Goal: Ask a question

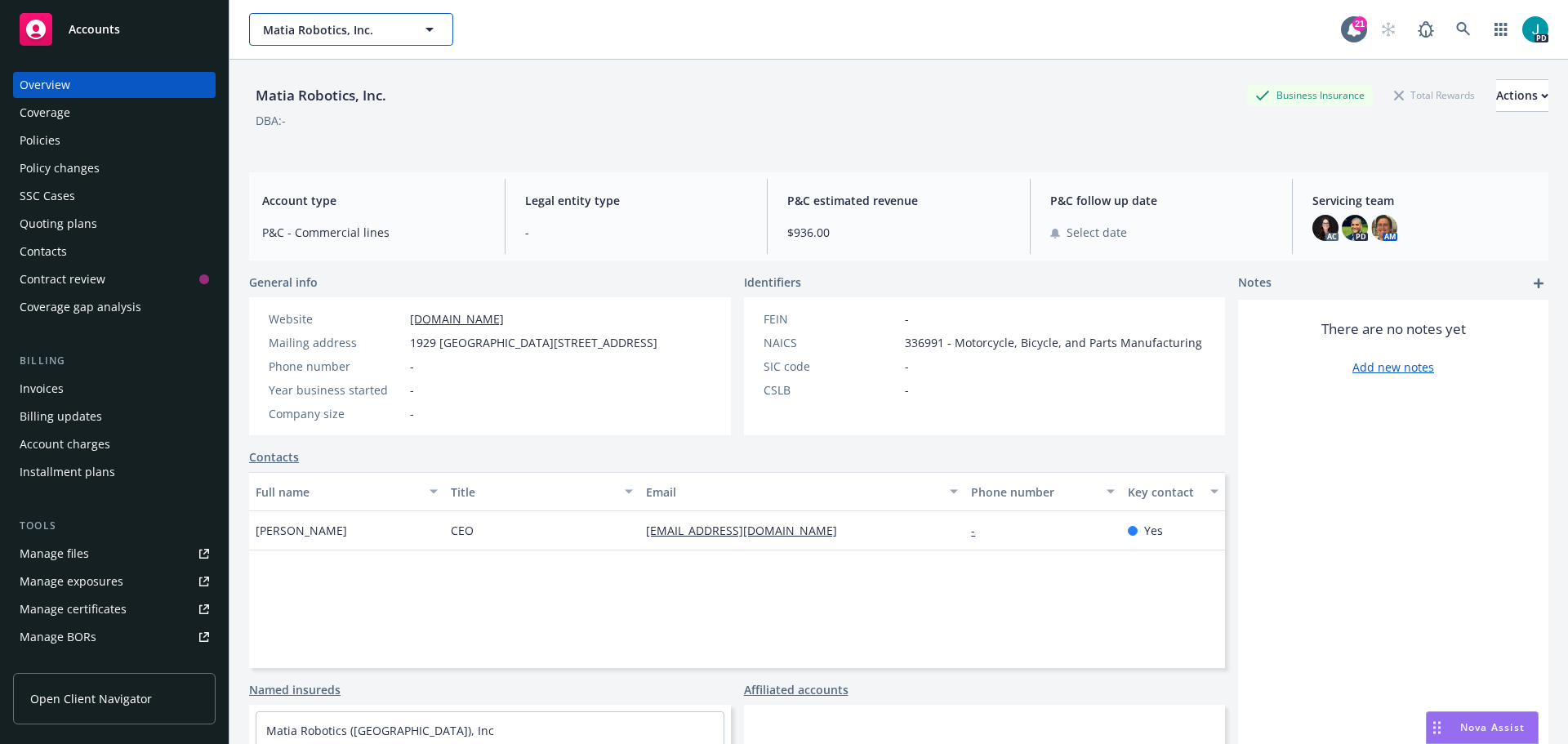
drag, startPoint x: 387, startPoint y: 17, endPoint x: 392, endPoint y: 31, distance: 14.9
click at [387, 17] on button "Matia Robotics, Inc." at bounding box center [351, 29] width 204 height 33
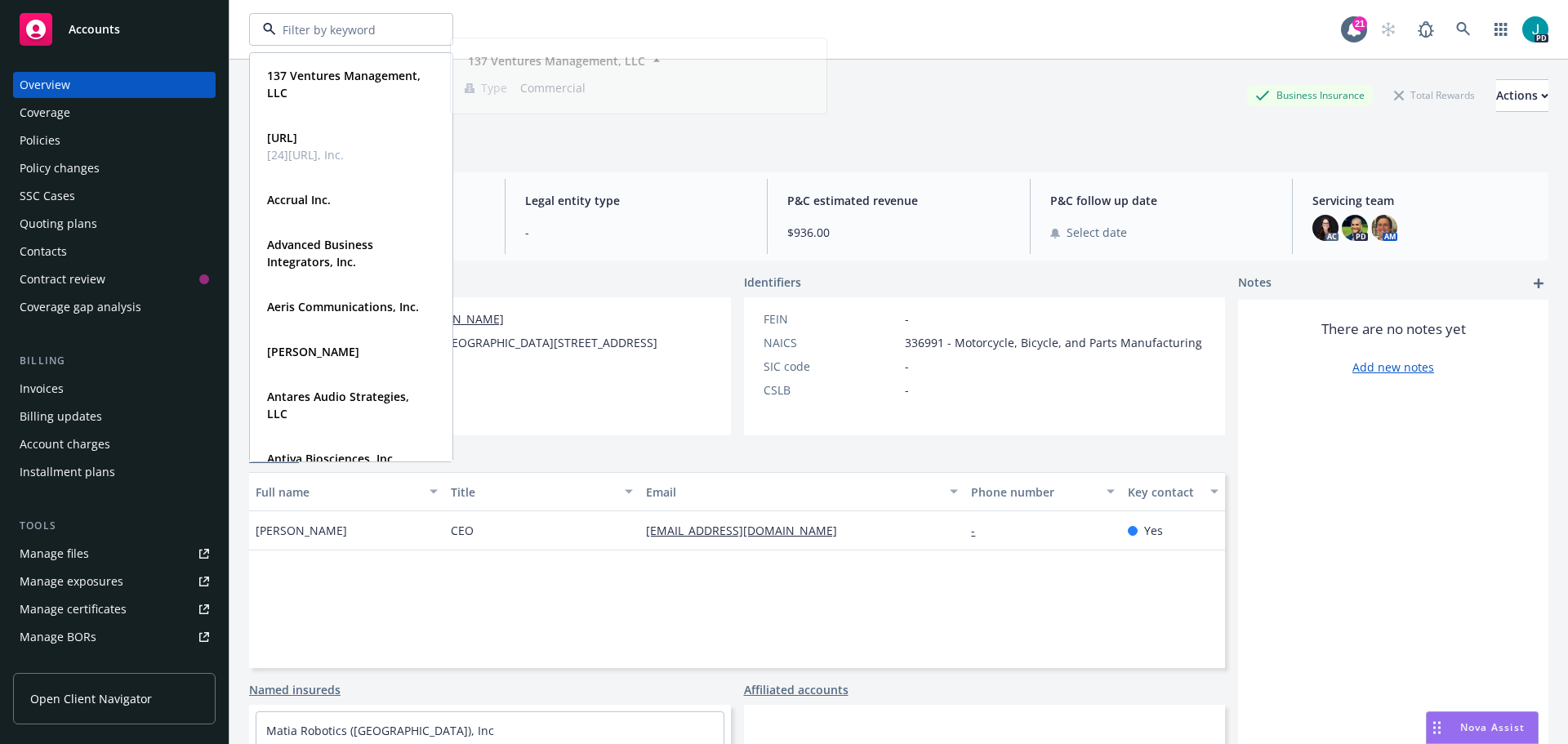
click at [384, 30] on input at bounding box center [347, 30] width 144 height 17
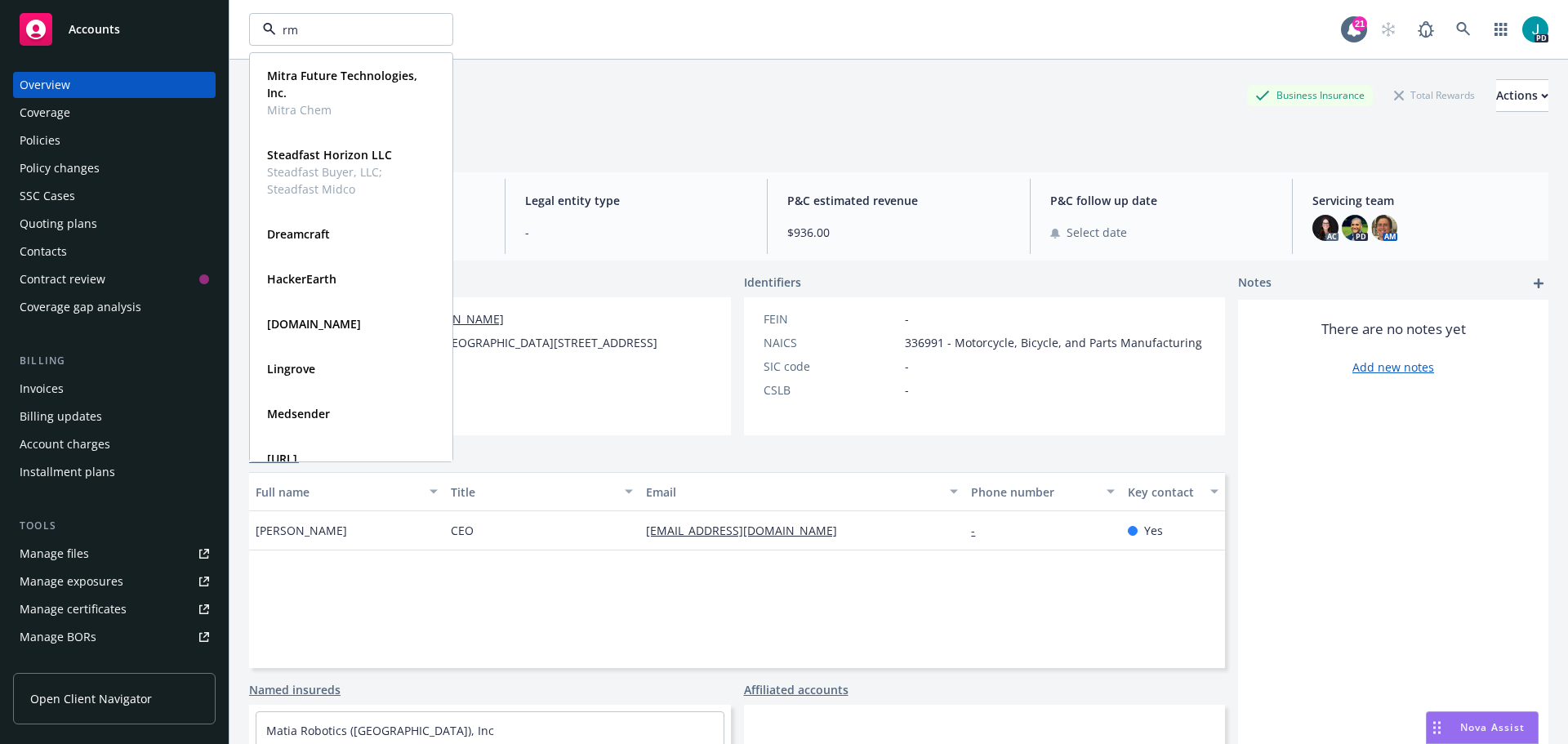
type input "rms"
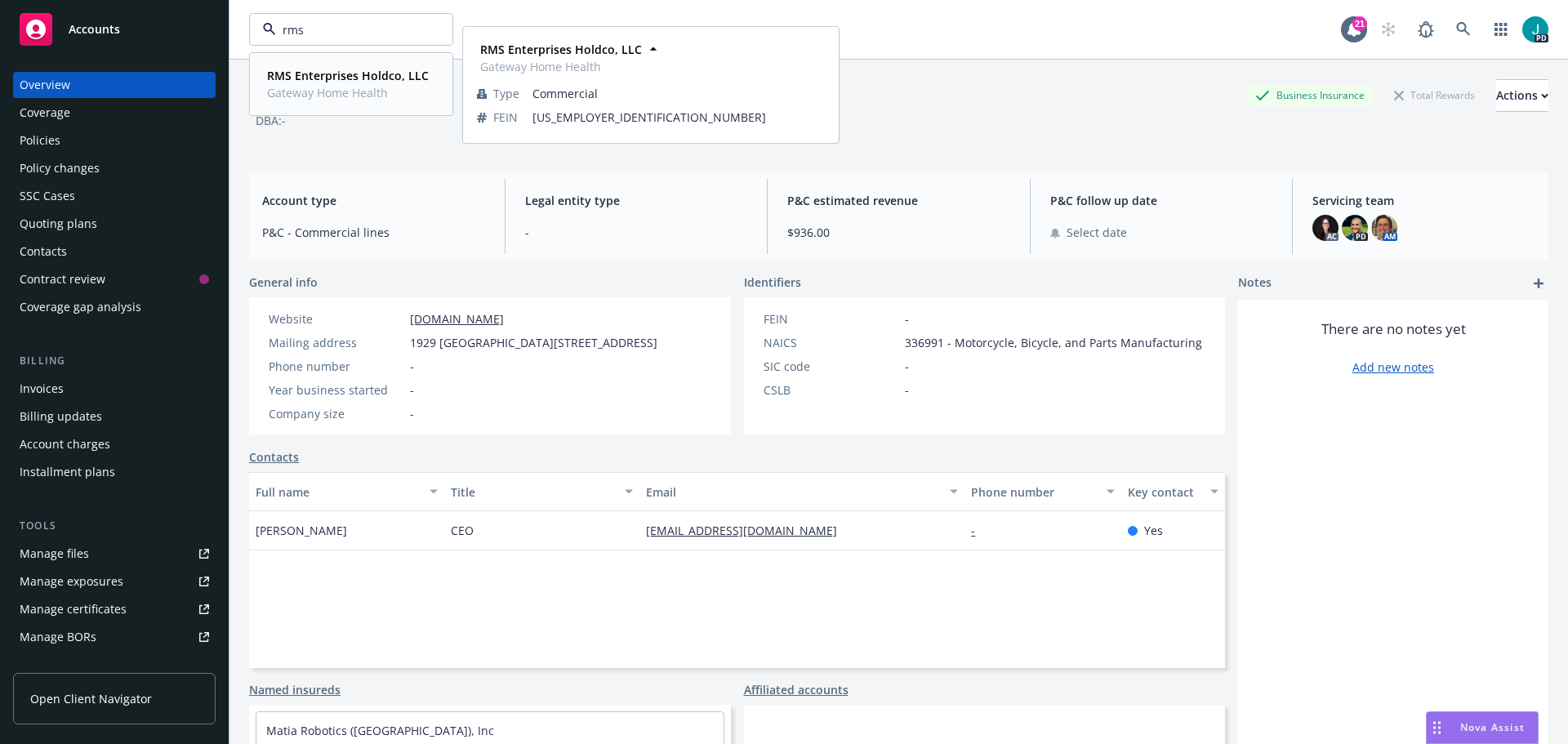
click at [369, 67] on span "RMS Enterprises Holdco, LLC" at bounding box center [347, 76] width 162 height 17
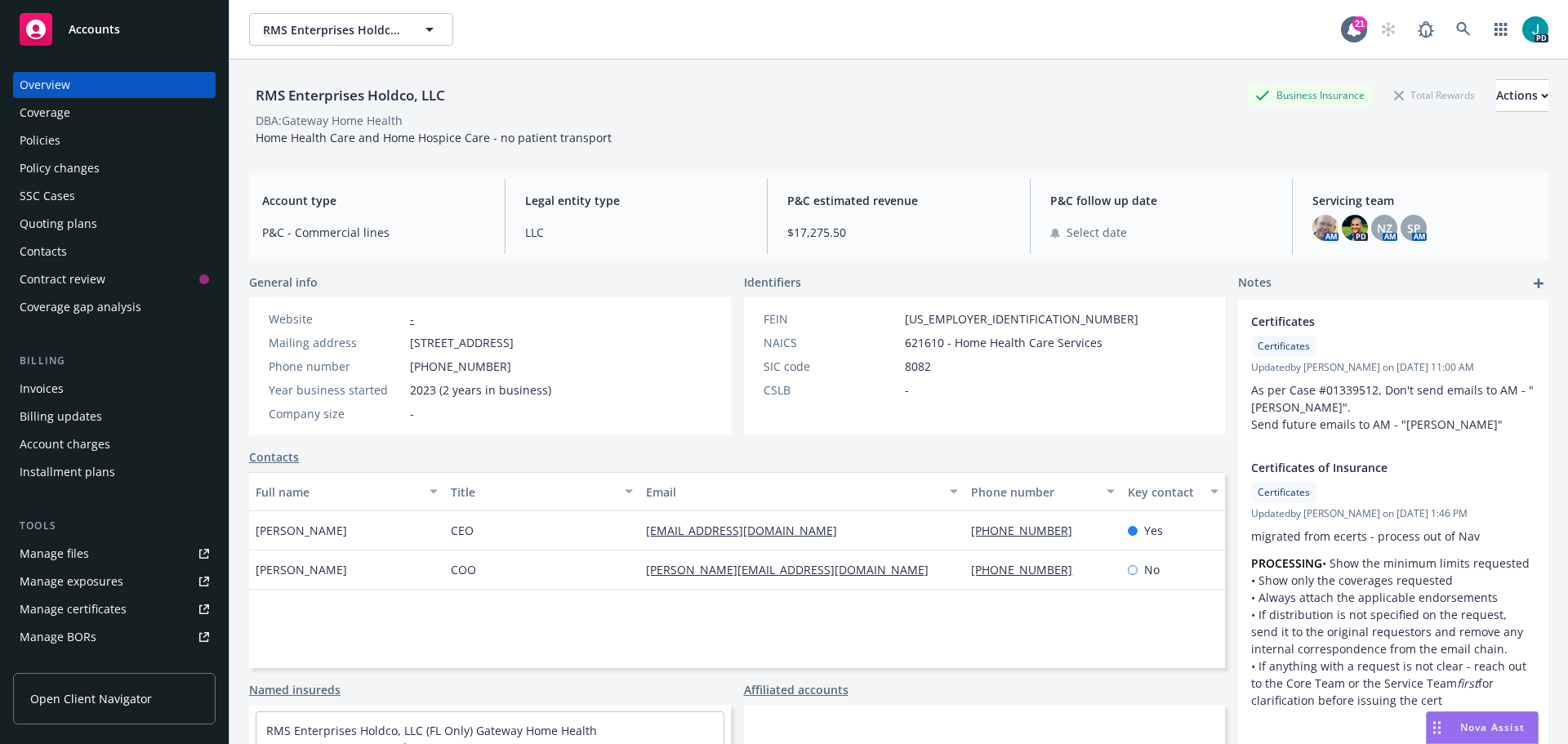
click at [86, 138] on div "Policies" at bounding box center [114, 140] width 189 height 26
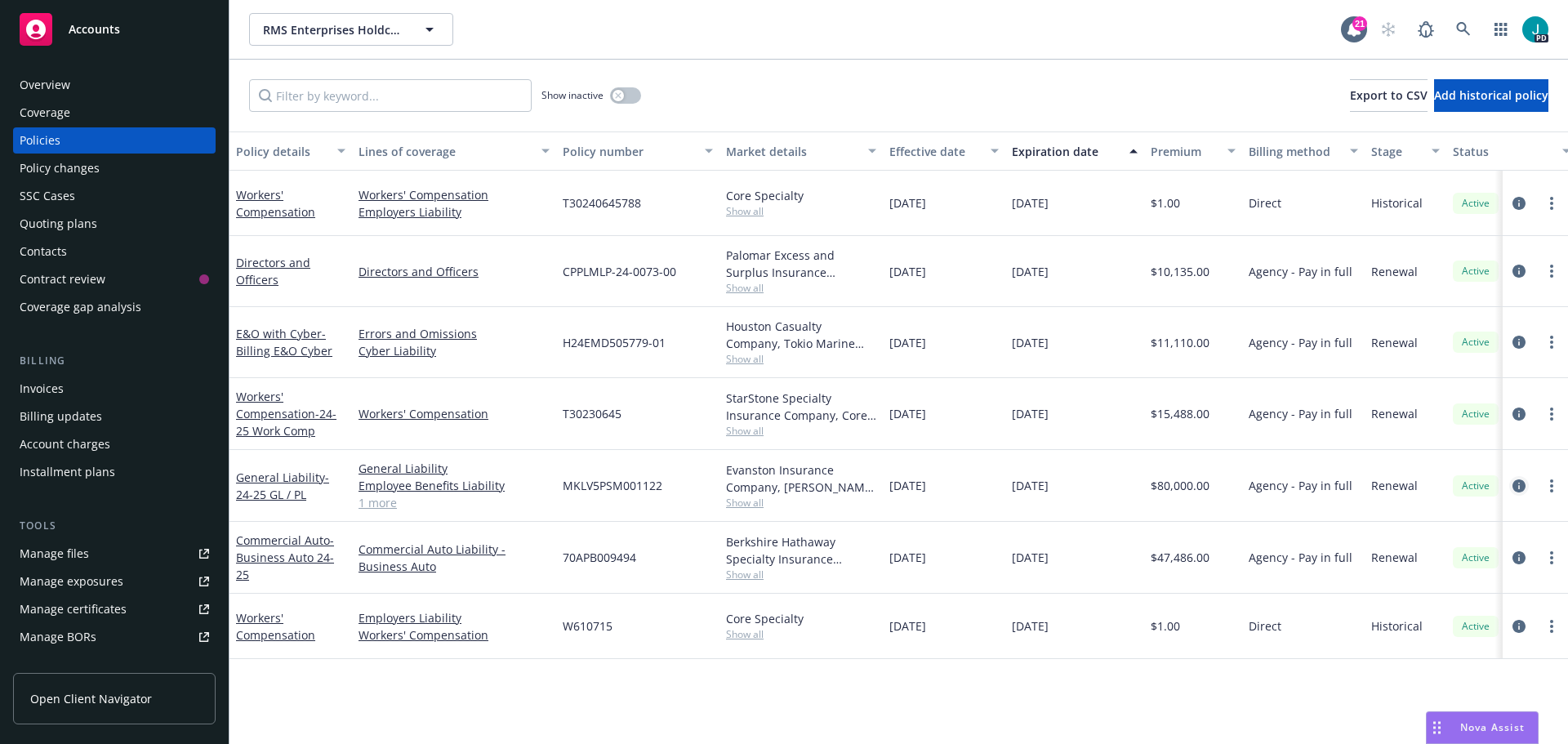
click at [1523, 479] on icon "circleInformation" at bounding box center [1519, 485] width 13 height 13
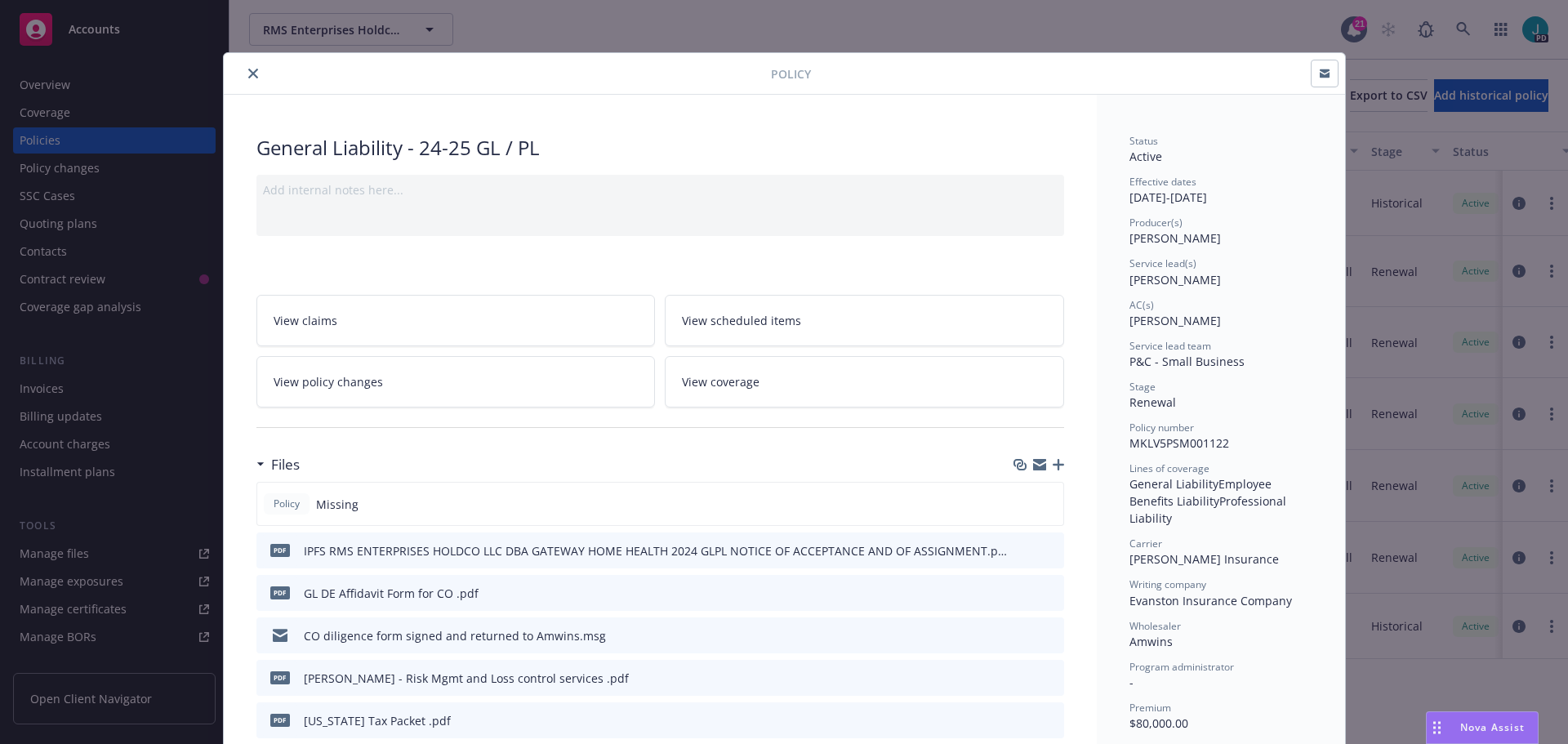
click at [1021, 553] on icon "download file" at bounding box center [1021, 549] width 13 height 13
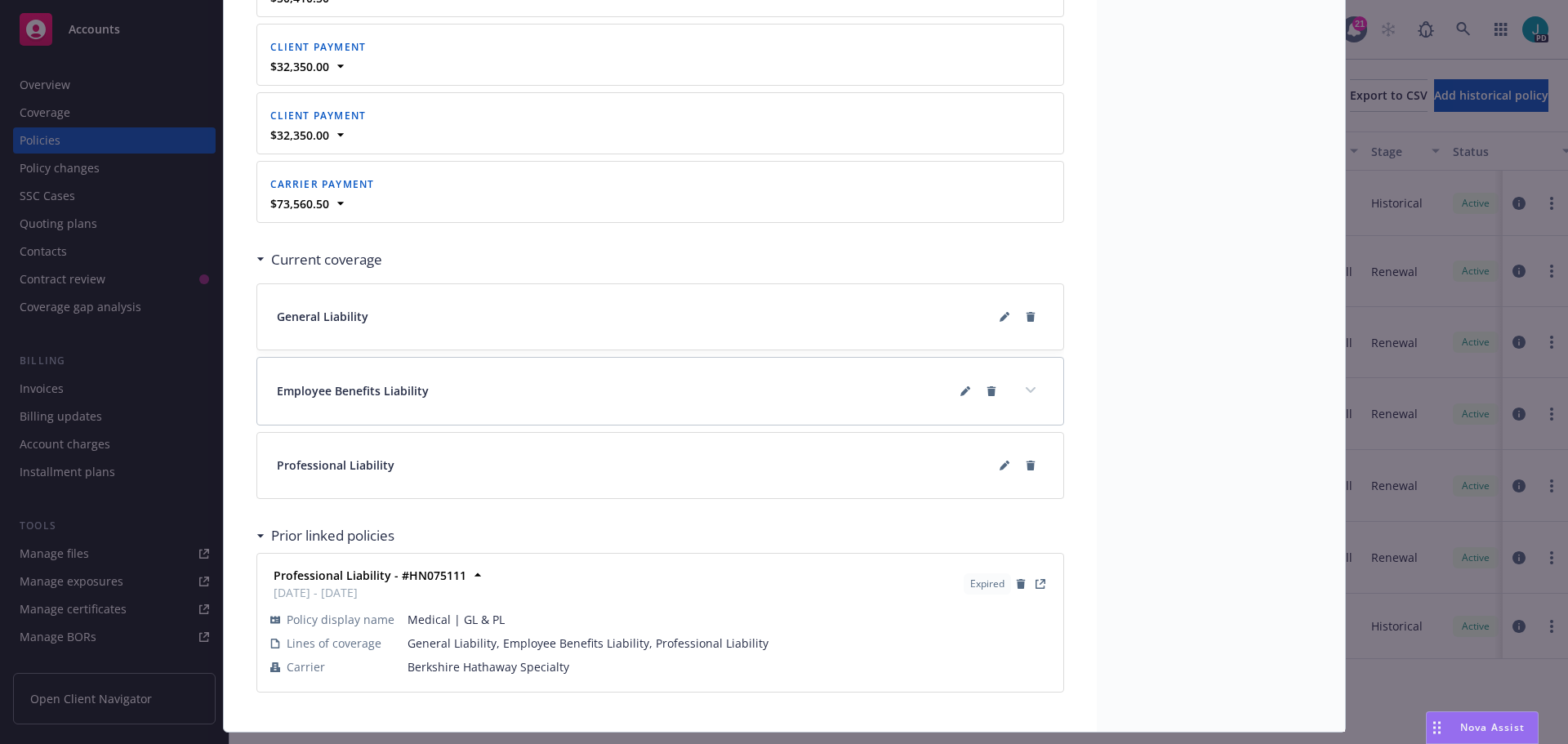
scroll to position [1919, 0]
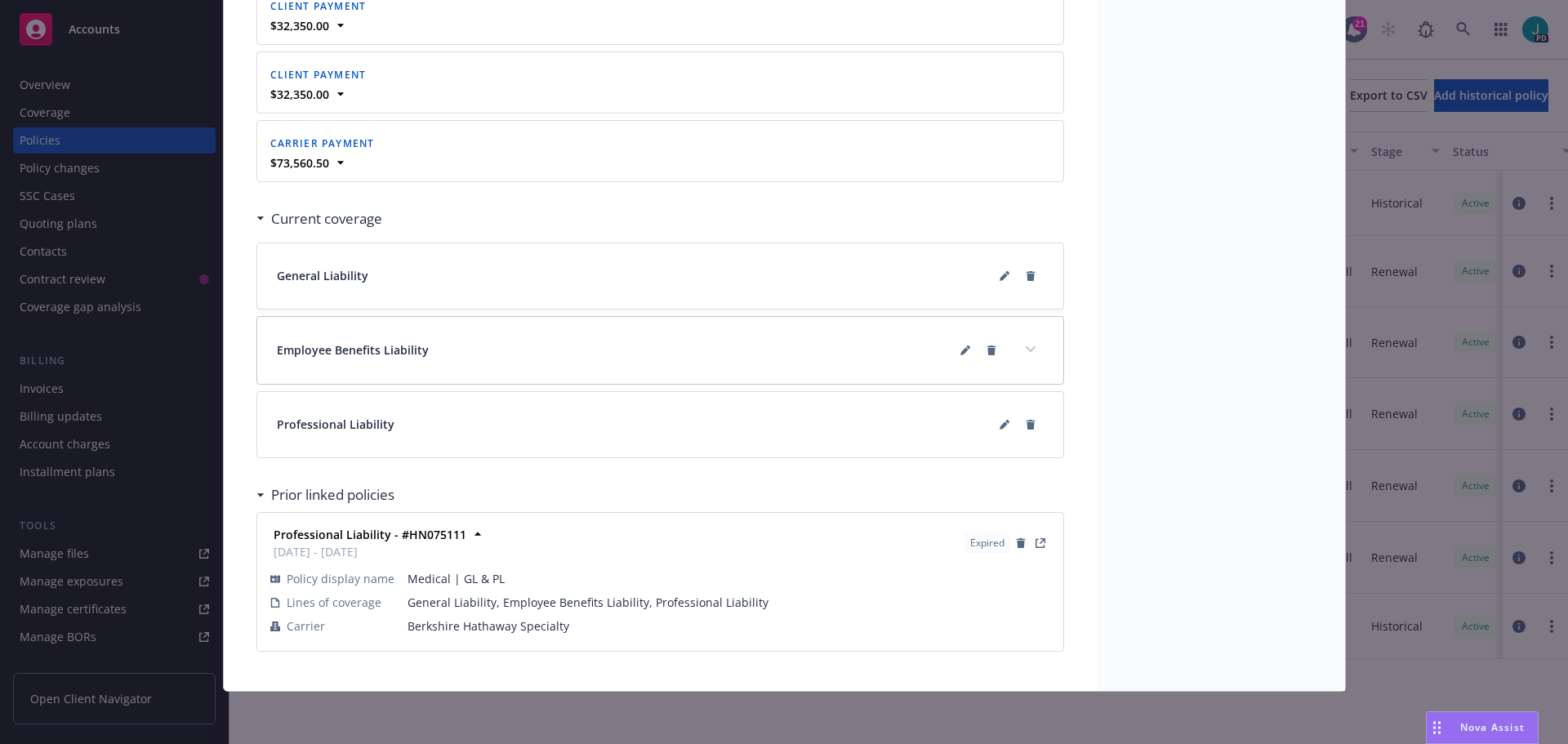
click at [574, 579] on span "Medical | GL & PL" at bounding box center [729, 578] width 642 height 17
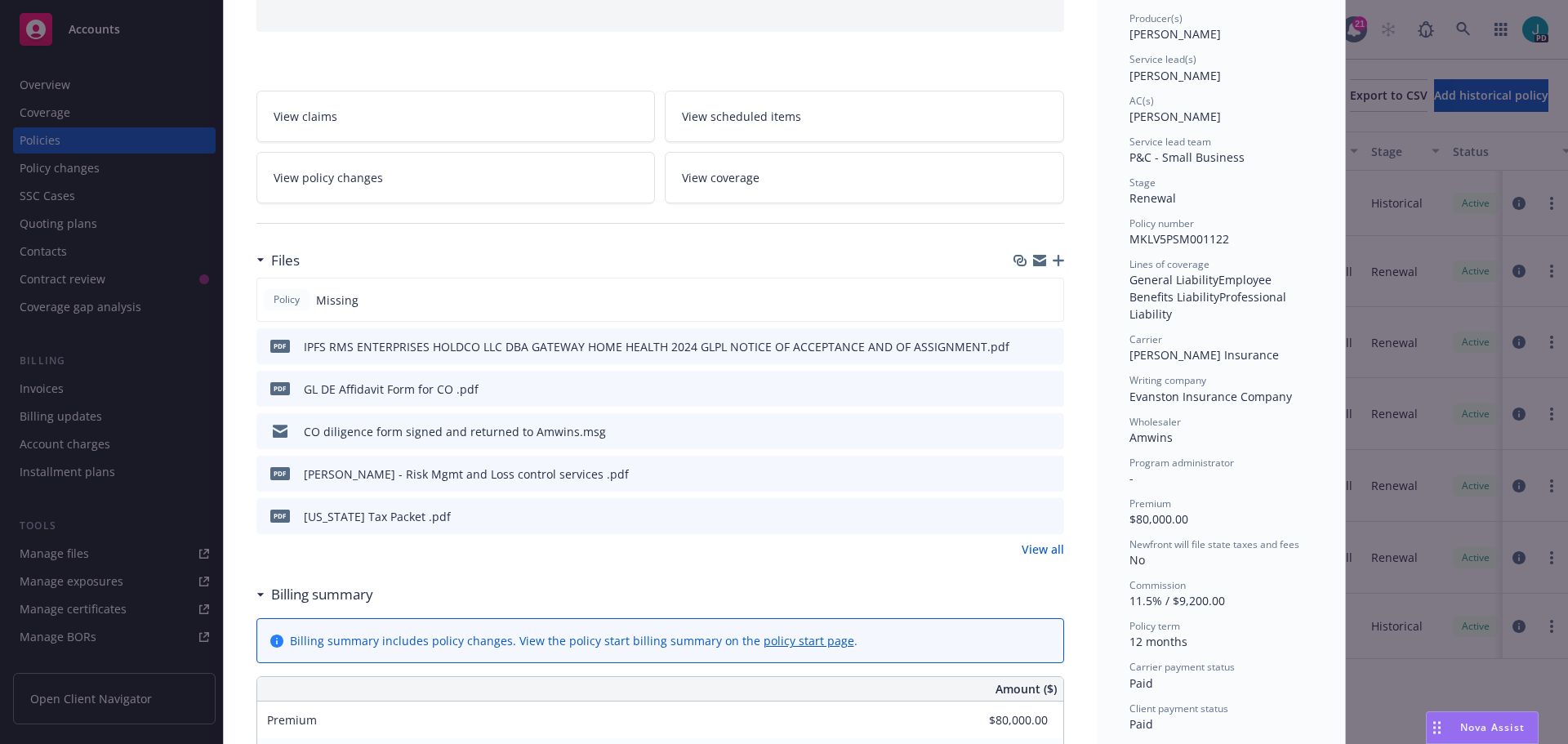
scroll to position [0, 0]
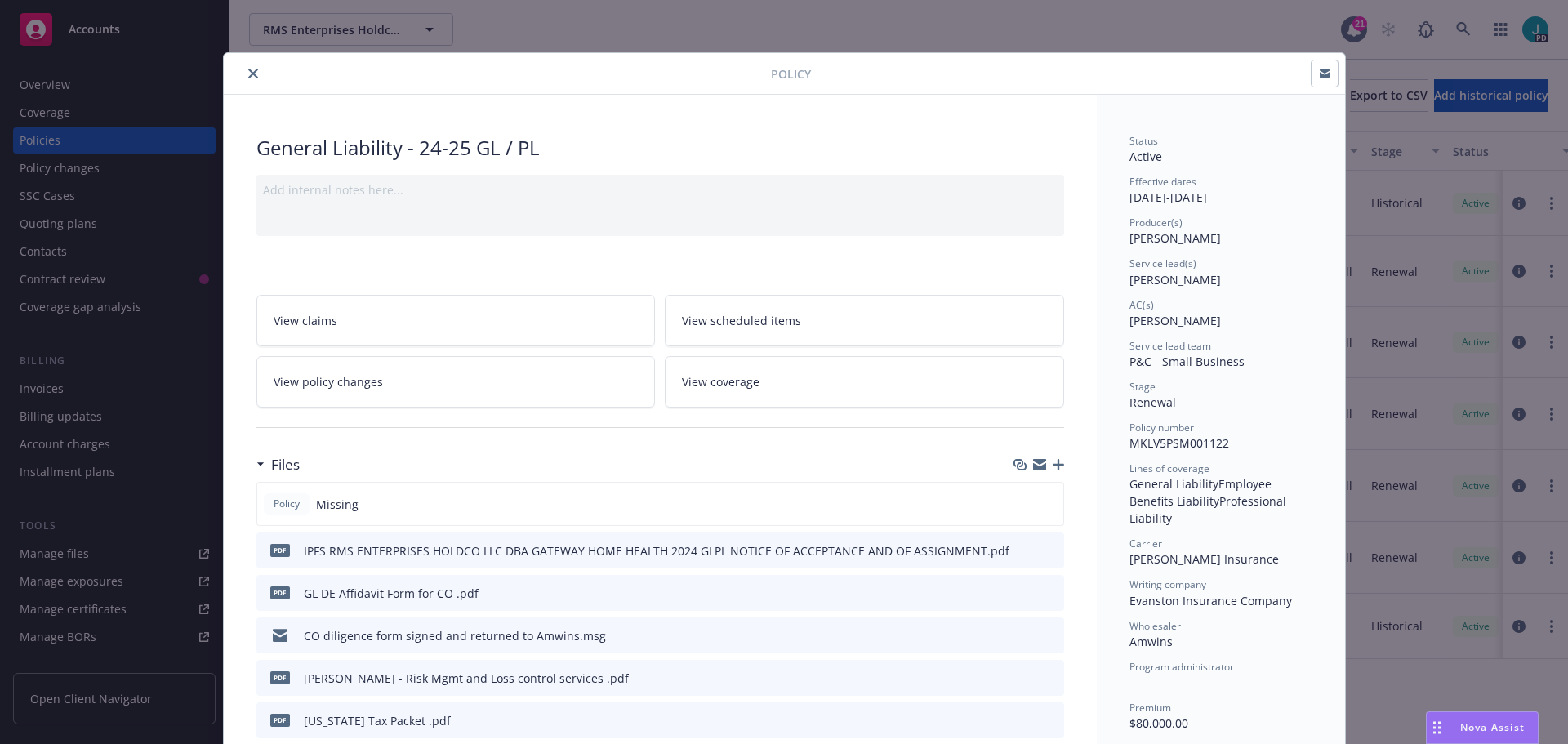
click at [252, 79] on button "close" at bounding box center [253, 74] width 19 height 19
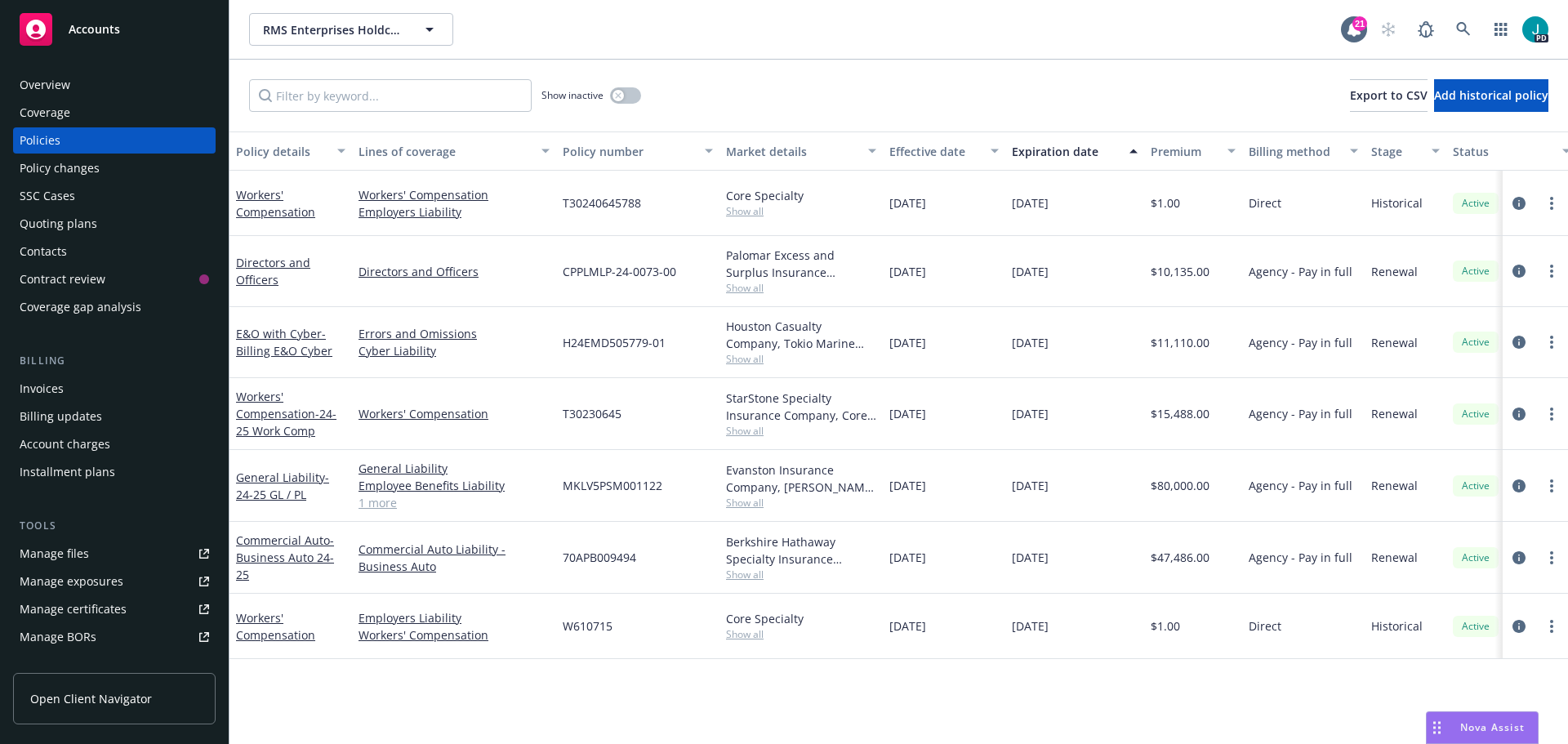
click at [1454, 728] on div "Nova Assist" at bounding box center [1491, 727] width 90 height 14
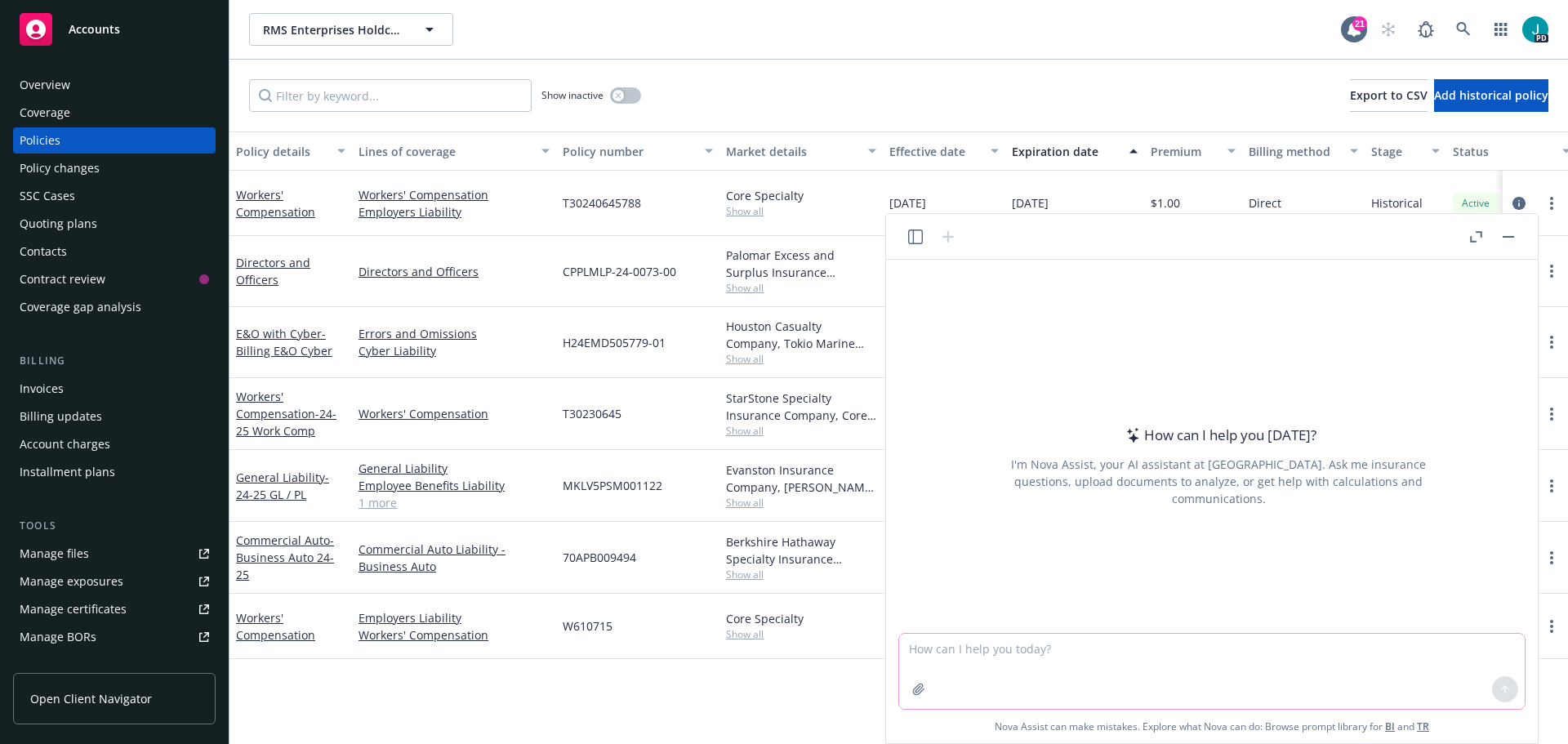
click at [1280, 640] on textarea at bounding box center [1212, 670] width 626 height 75
type textarea "What is RMS Enterprises General Liability Premium?"
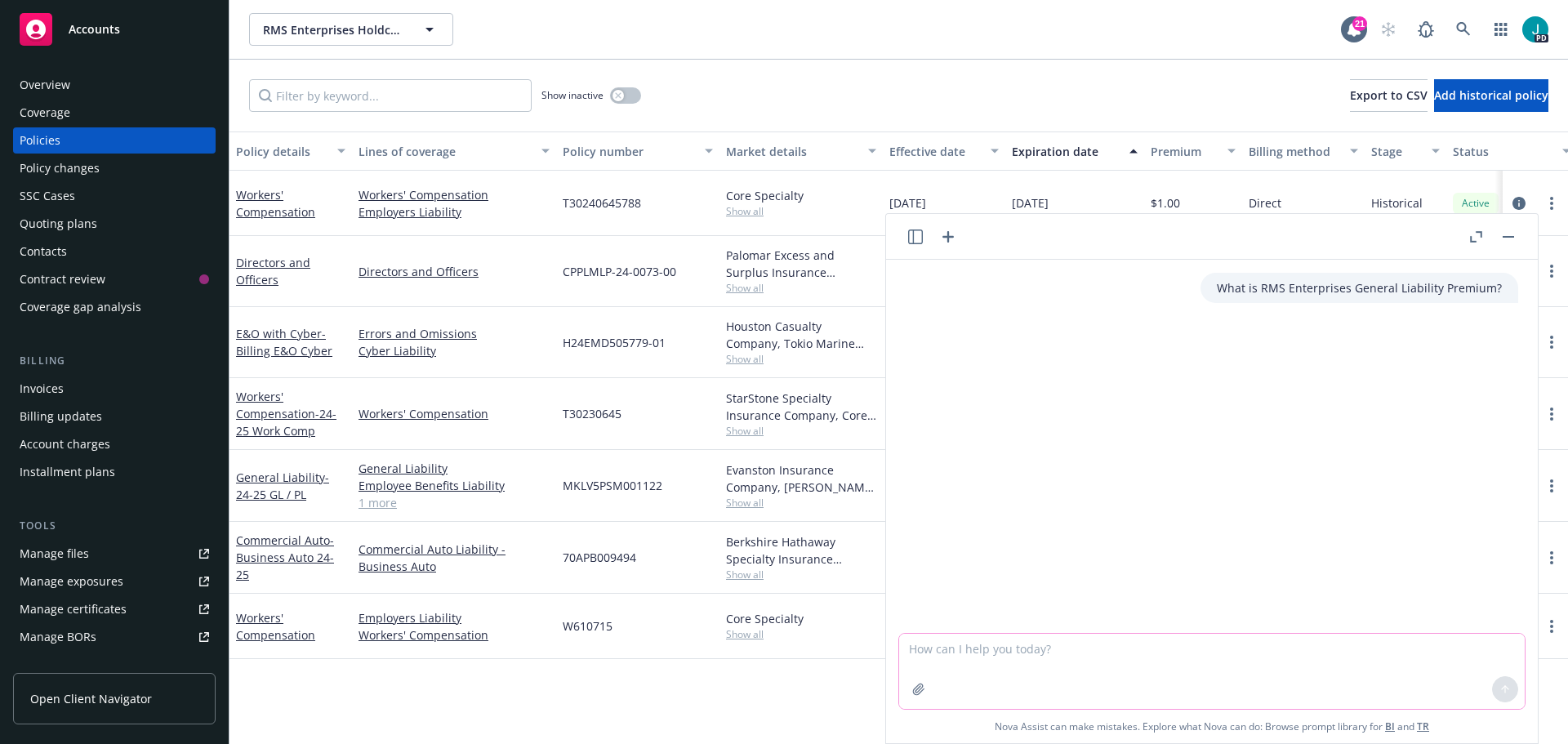
click at [1081, 656] on textarea at bounding box center [1212, 670] width 626 height 75
paste textarea "I know this is late, but I do have a question about the D&O insurance invoice: …"
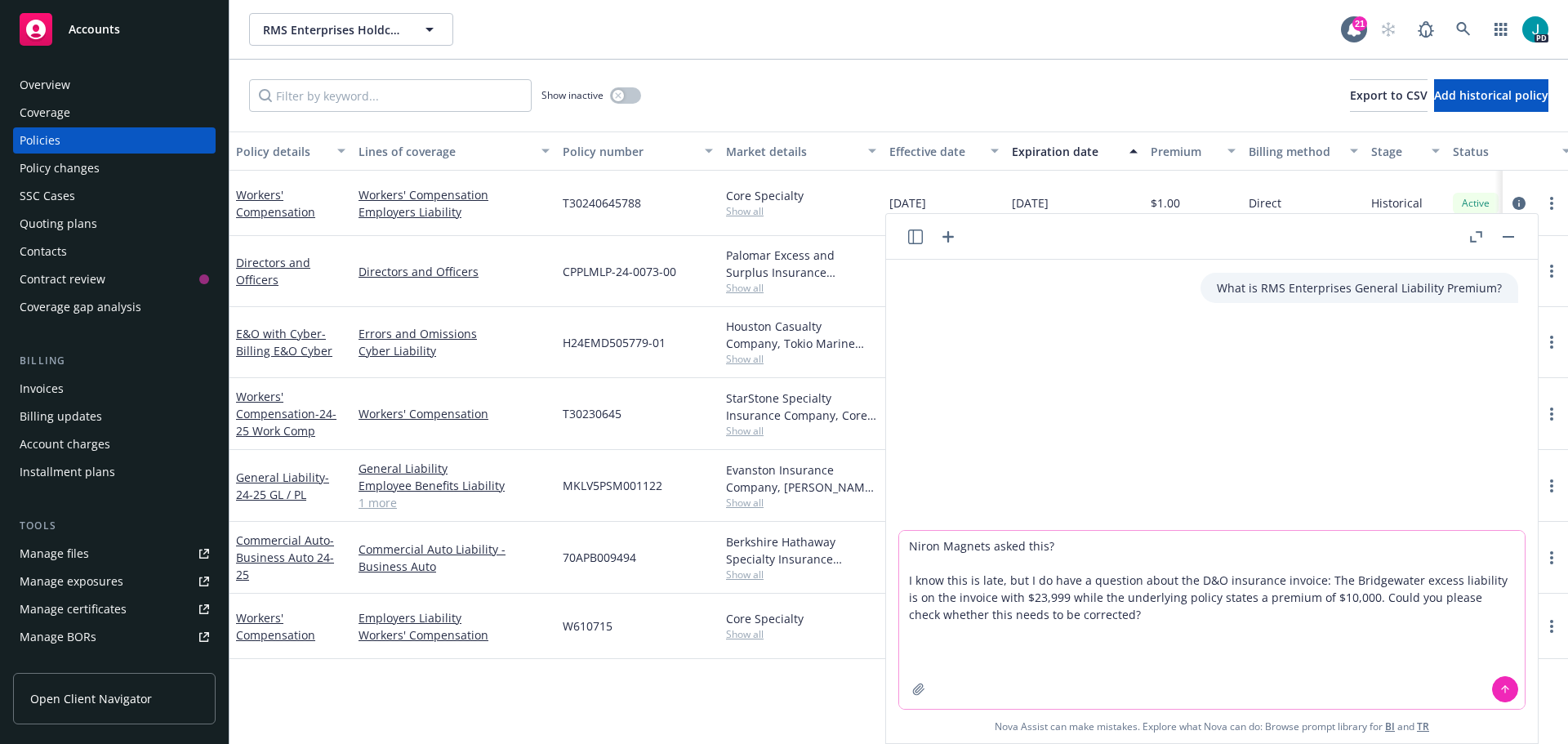
click at [1081, 656] on textarea "Niron Magnets asked this? I know this is late, but I do have a question about t…" at bounding box center [1212, 619] width 626 height 178
type textarea "Niron Magnets asked this? I know this is late, but I do have a question about t…"
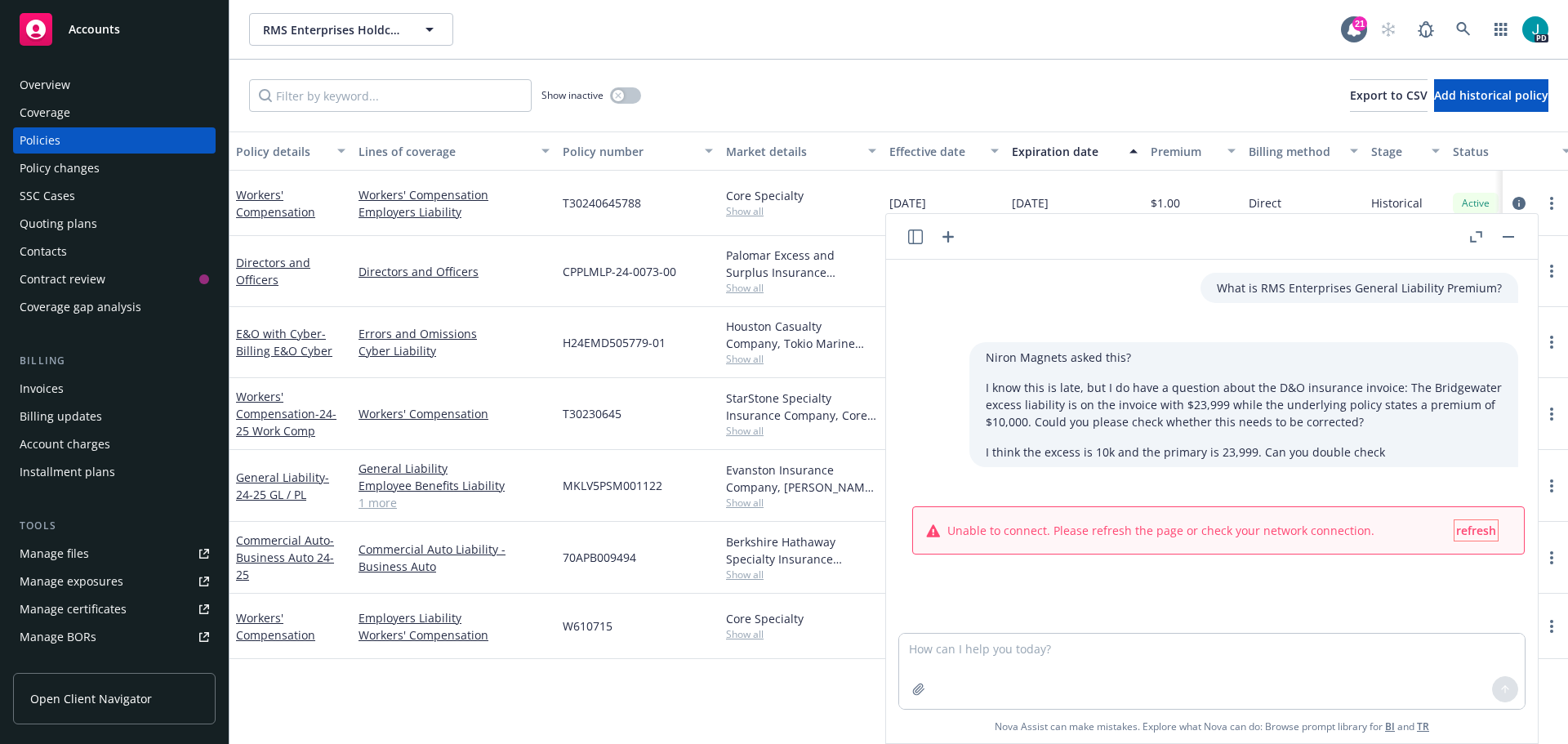
click at [1473, 534] on span "refresh" at bounding box center [1476, 531] width 40 height 16
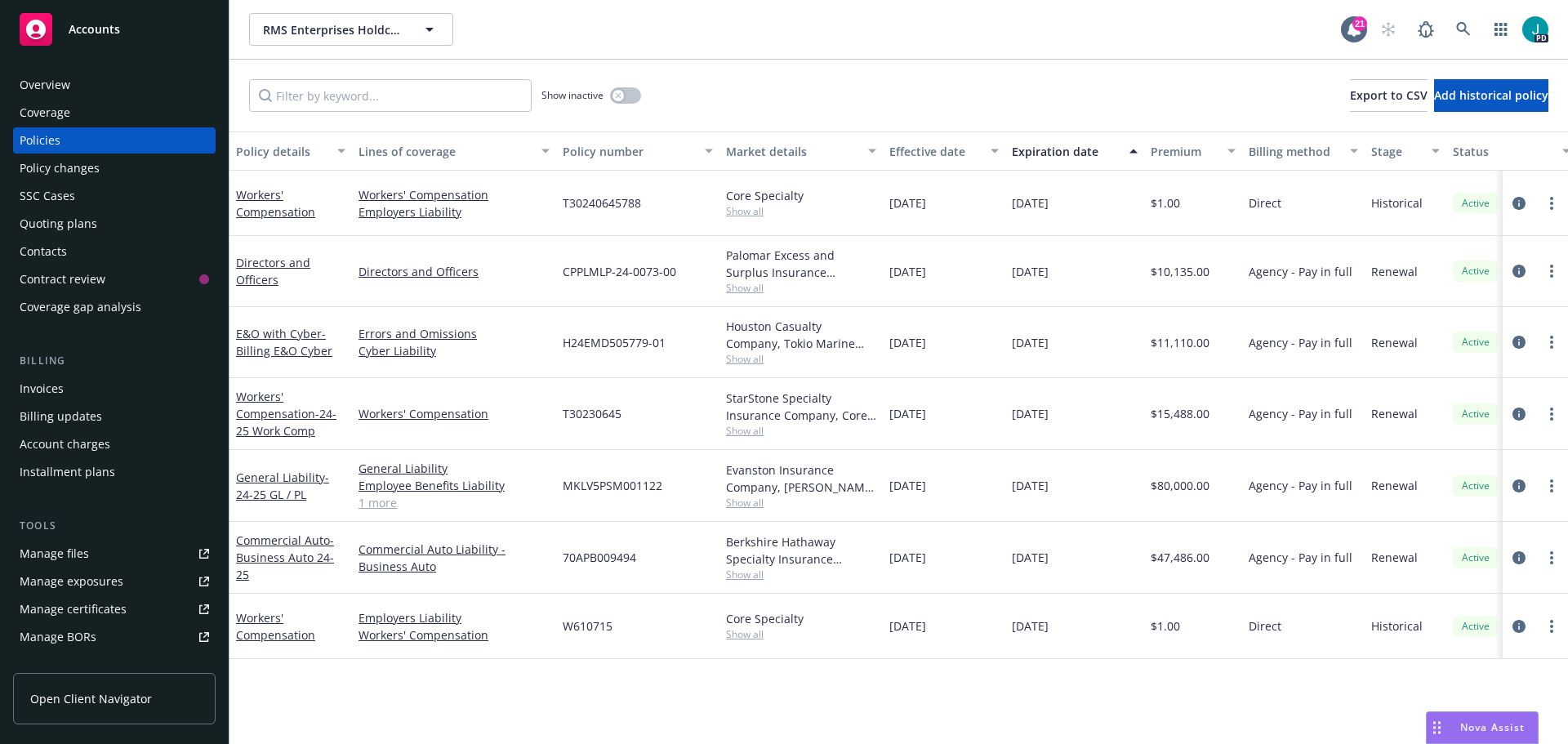
click at [1486, 734] on div "Nova Assist" at bounding box center [1482, 728] width 111 height 31
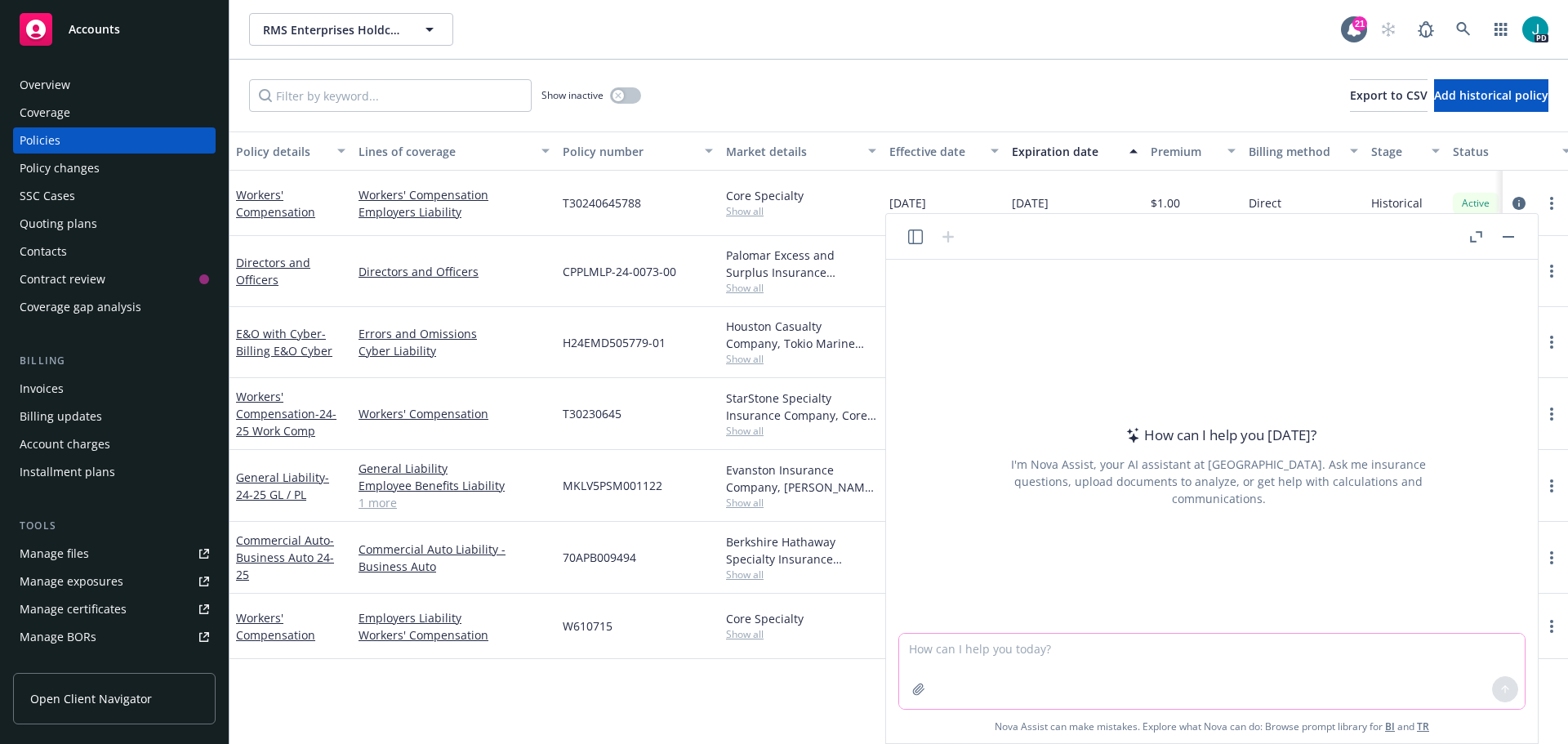
click at [1148, 663] on textarea at bounding box center [1212, 670] width 626 height 75
click at [933, 654] on textarea at bounding box center [1212, 670] width 626 height 75
type textarea "Niron Magnetics"
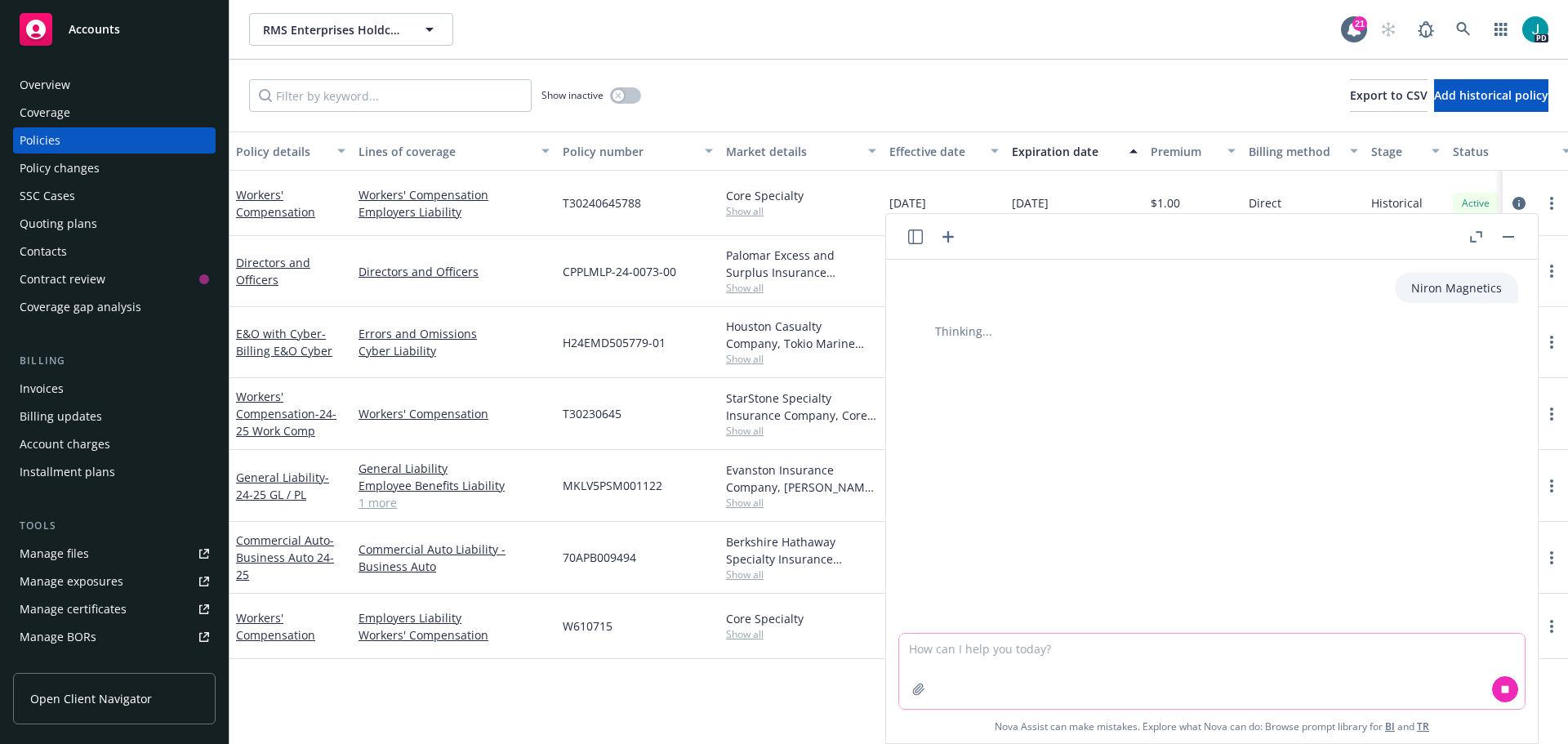
click at [1019, 647] on textarea at bounding box center [1212, 670] width 626 height 75
paste textarea "I know this is late, but I do have a question about the D&O insurance invoice: …"
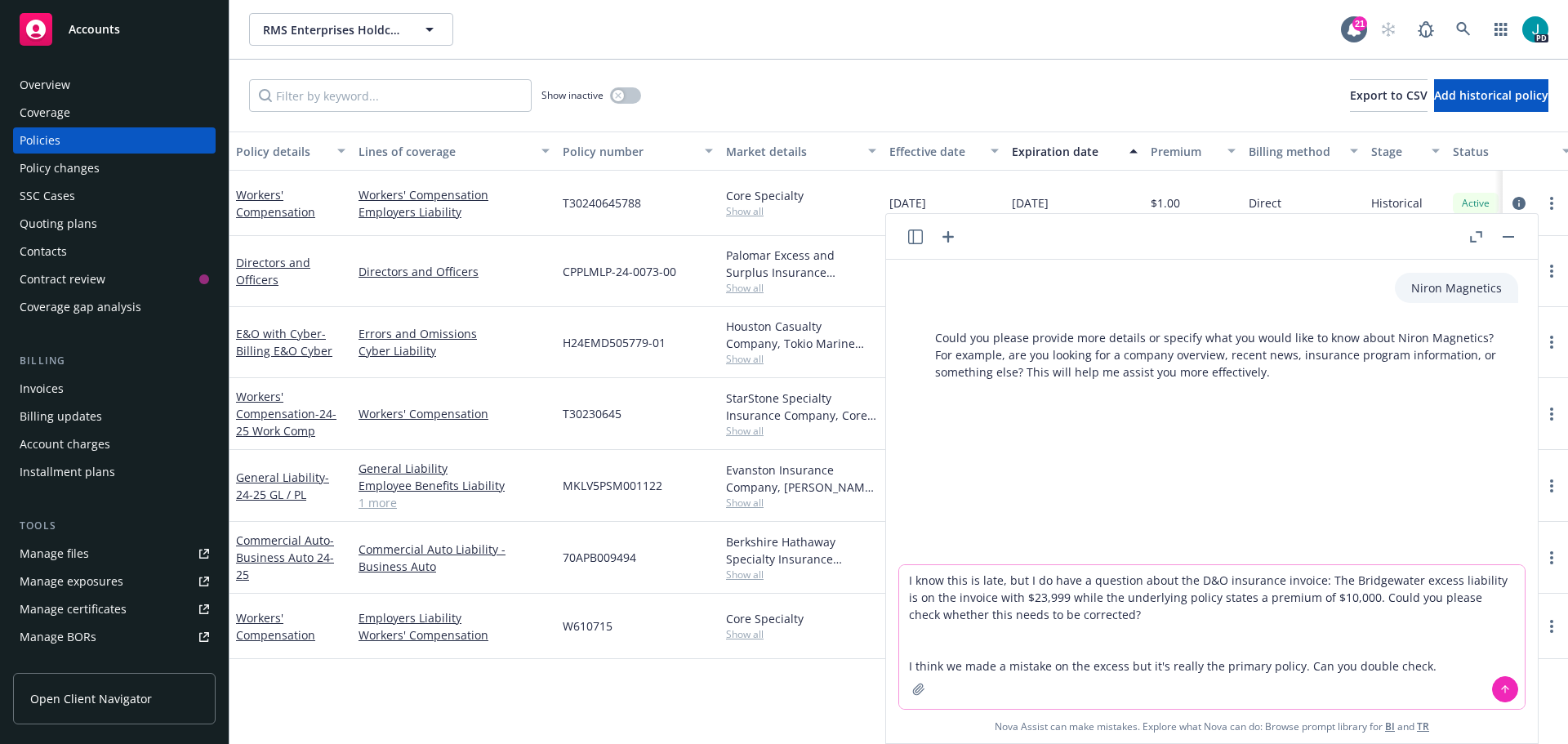
type textarea "I know this is late, but I do have a question about the D&O insurance invoice: …"
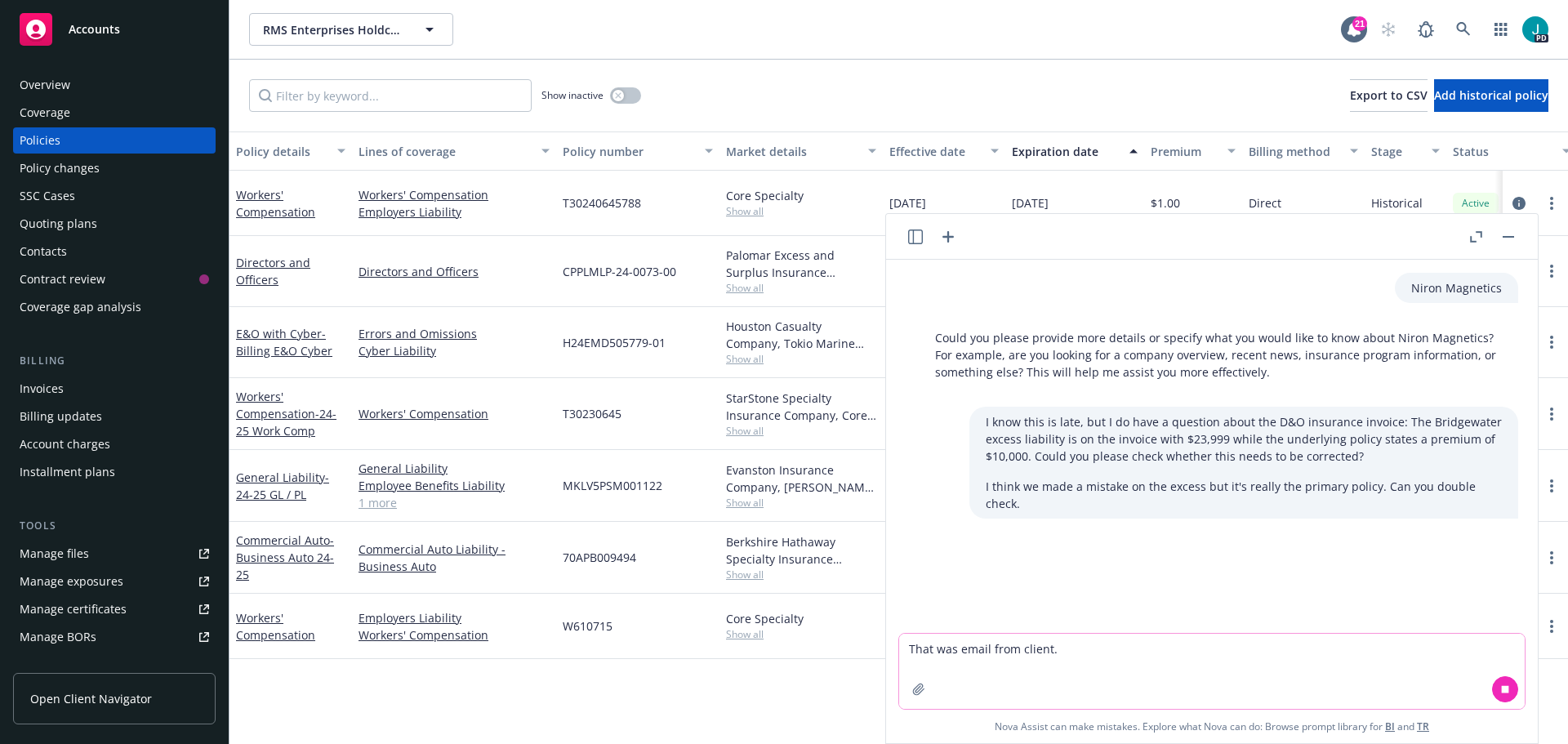
type textarea "That was email from client."
click at [1517, 683] on button at bounding box center [1505, 689] width 26 height 26
click at [1503, 687] on icon at bounding box center [1505, 687] width 7 height 3
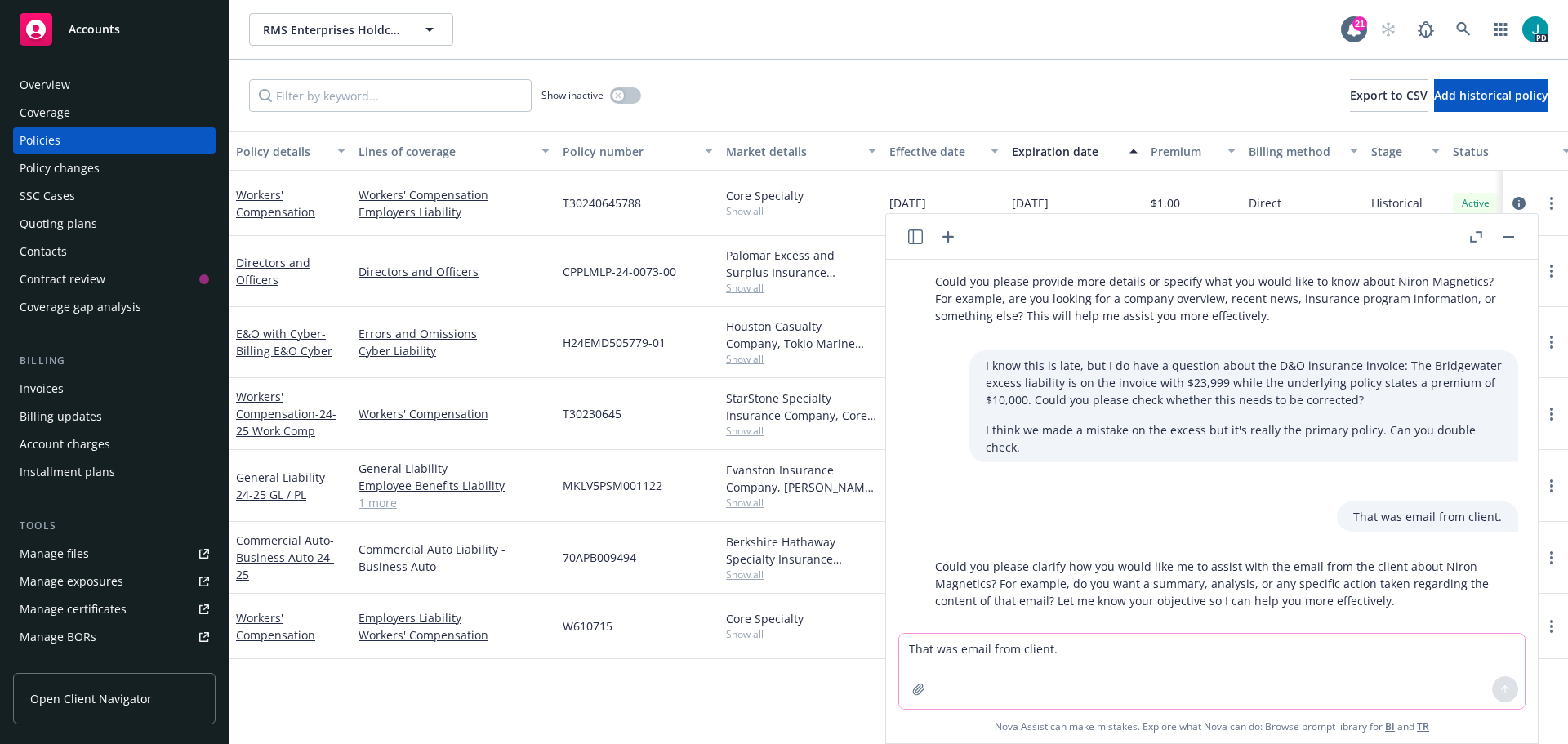
scroll to position [61, 0]
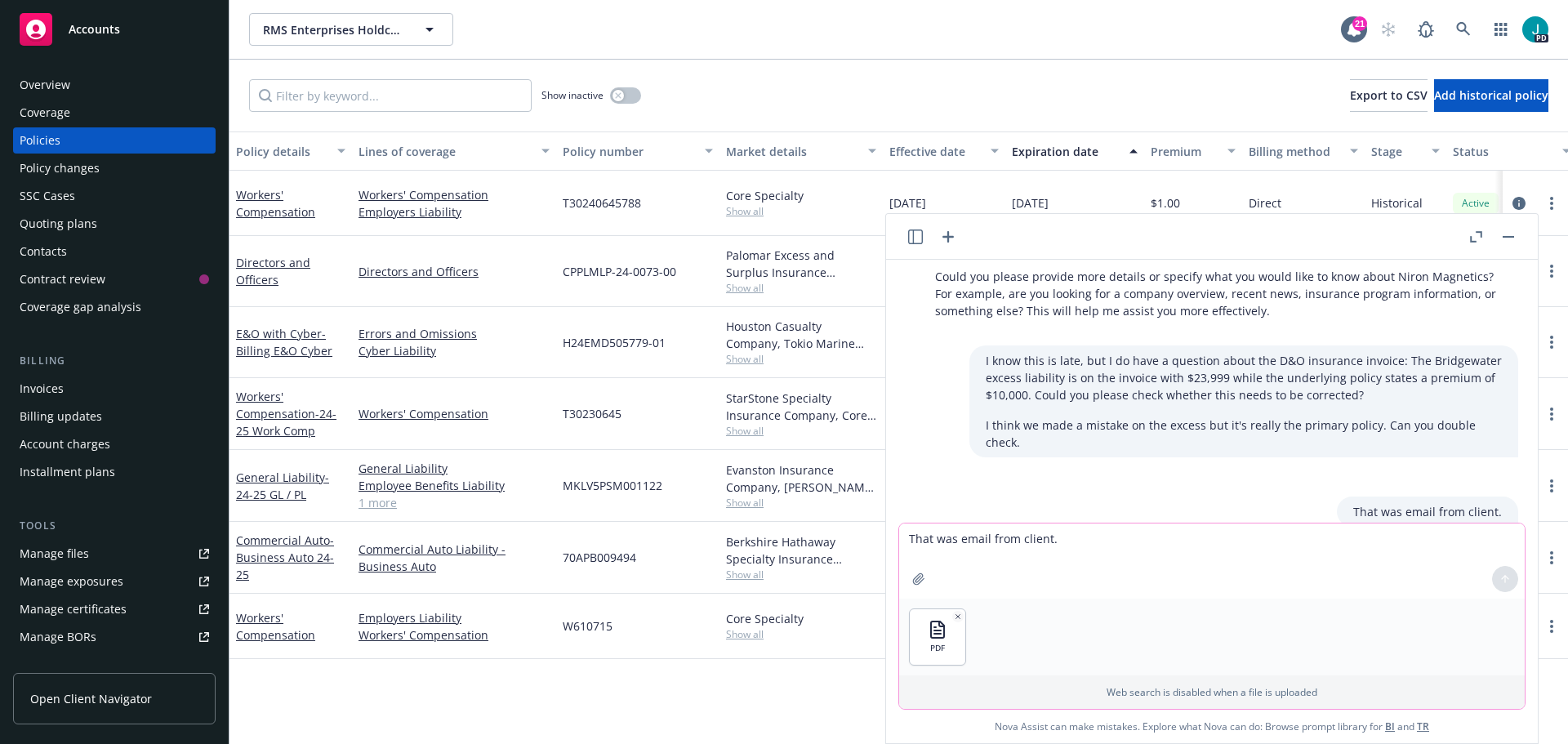
click at [969, 685] on p "Web search is disabled when a file is uploaded" at bounding box center [1212, 692] width 605 height 14
click at [960, 584] on textarea "That was email from client." at bounding box center [1212, 560] width 626 height 75
type textarea "What is the premium"
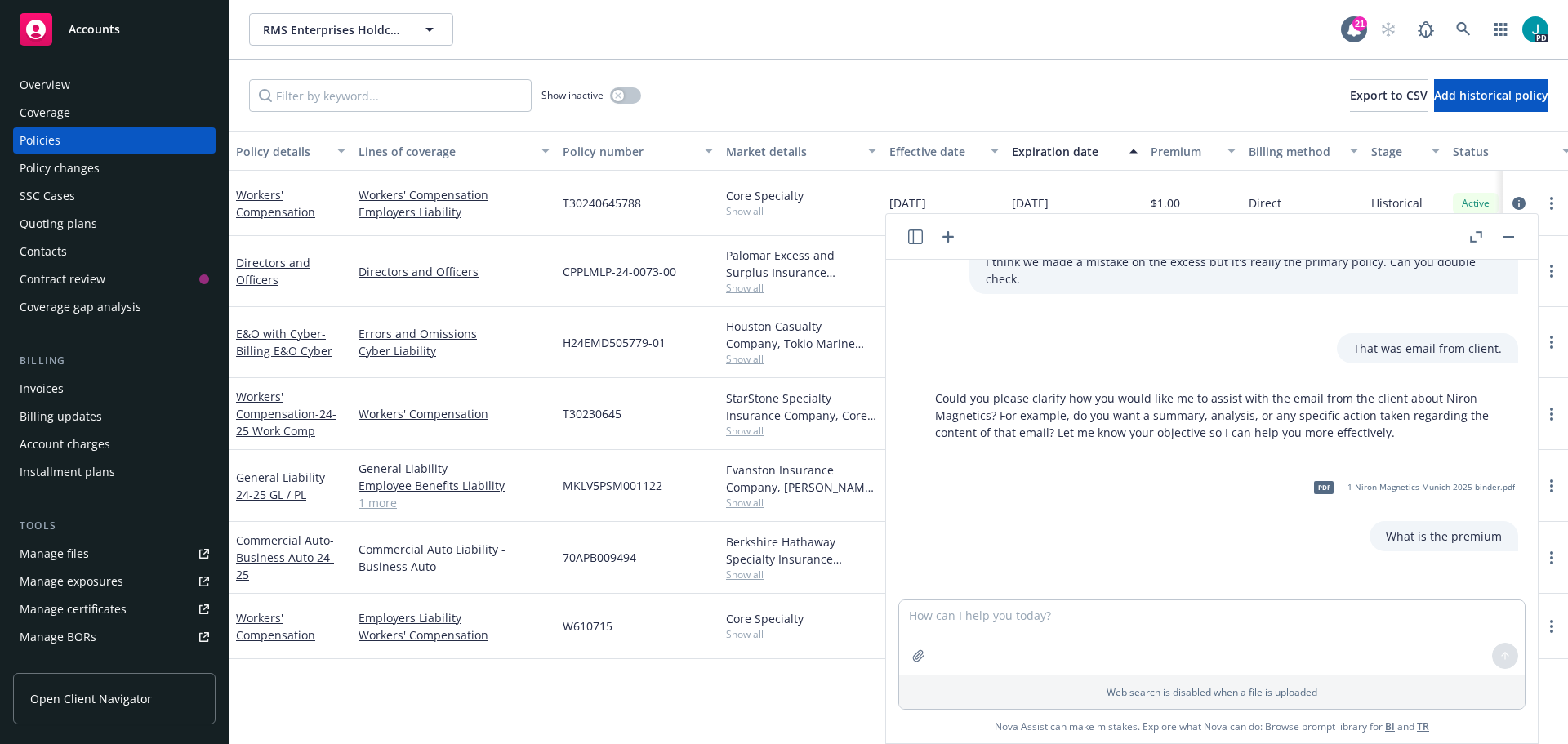
scroll to position [218, 0]
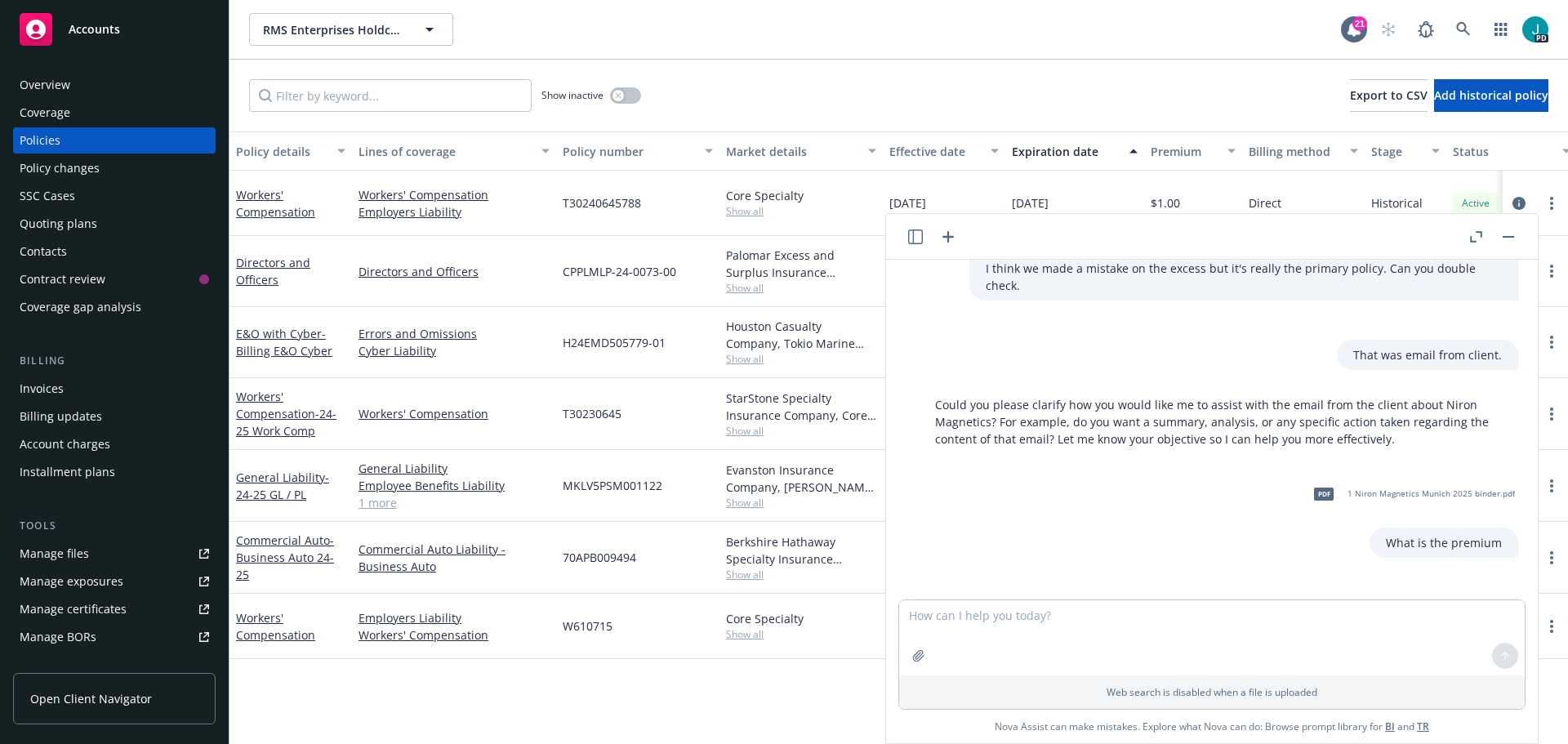
click at [948, 473] on div "pdf 1 Niron Magnetics Munich 2025 binder.pdf What is the premium" at bounding box center [1218, 515] width 626 height 84
drag, startPoint x: 1354, startPoint y: 240, endPoint x: 1341, endPoint y: 240, distance: 13.0
click at [1354, 240] on header at bounding box center [1212, 237] width 652 height 46
click at [1251, 627] on textarea at bounding box center [1212, 637] width 626 height 75
click at [1510, 240] on button "button" at bounding box center [1508, 237] width 19 height 19
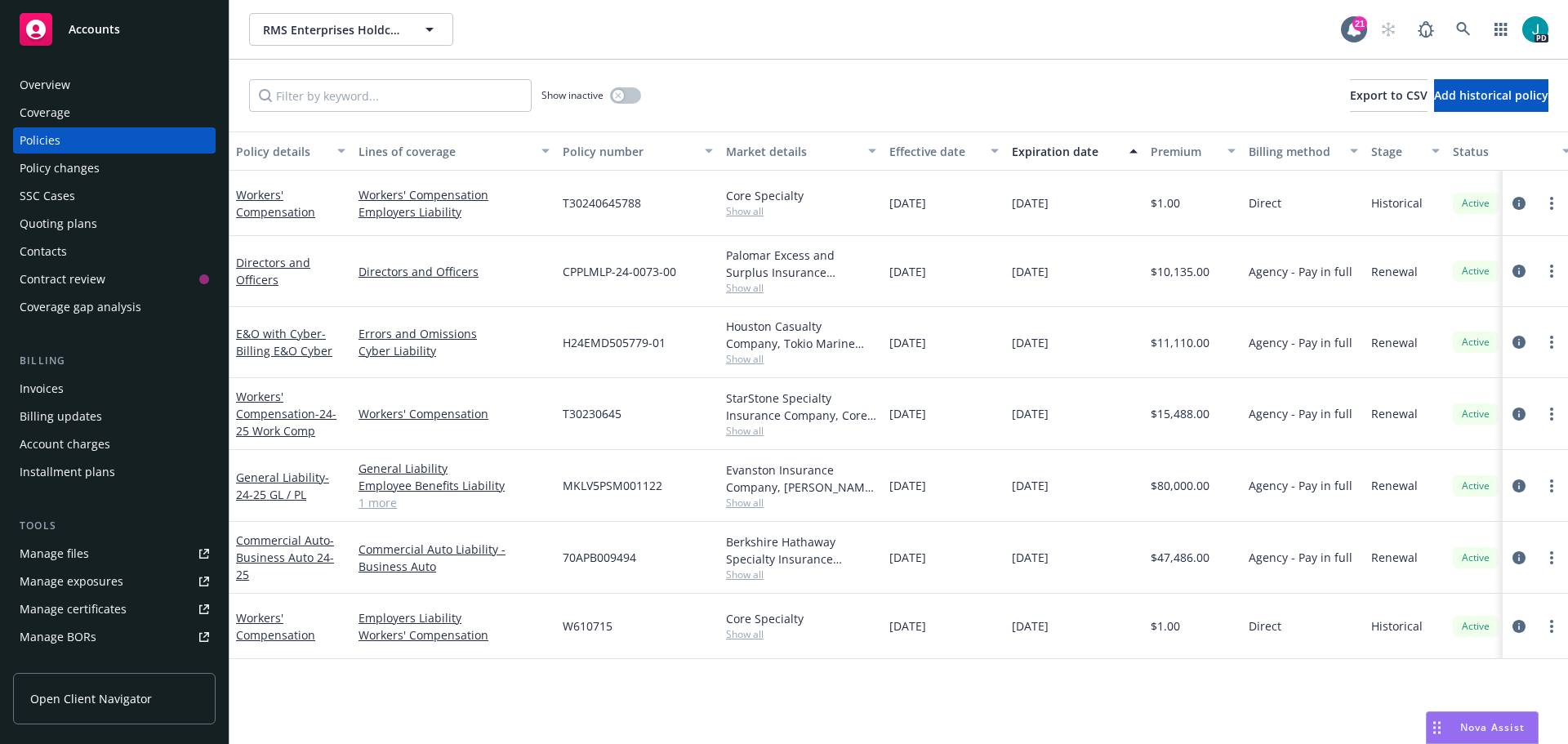
click at [1457, 732] on div "Nova Assist" at bounding box center [1491, 727] width 90 height 14
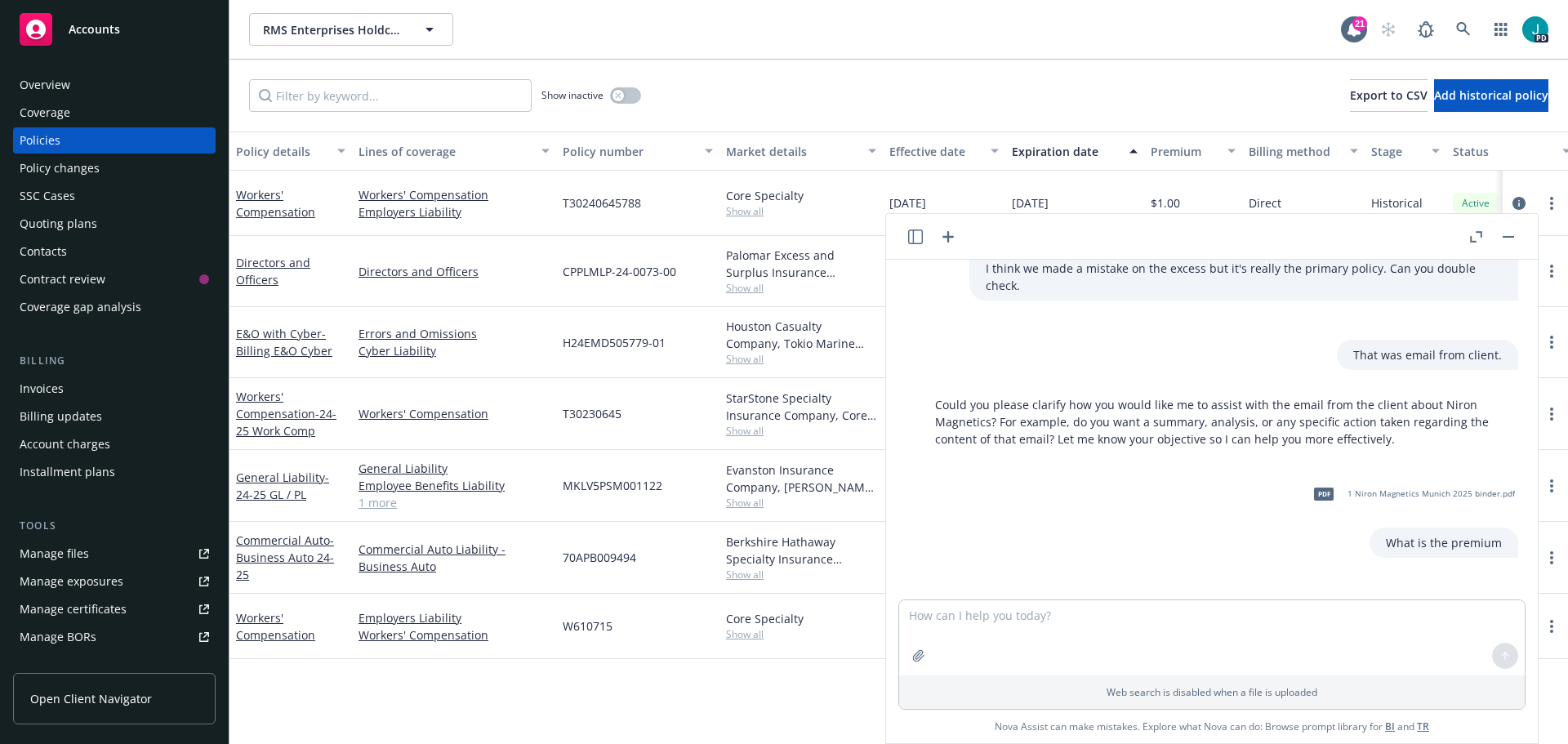
click at [1425, 711] on button "Nova Assist" at bounding box center [1482, 728] width 113 height 33
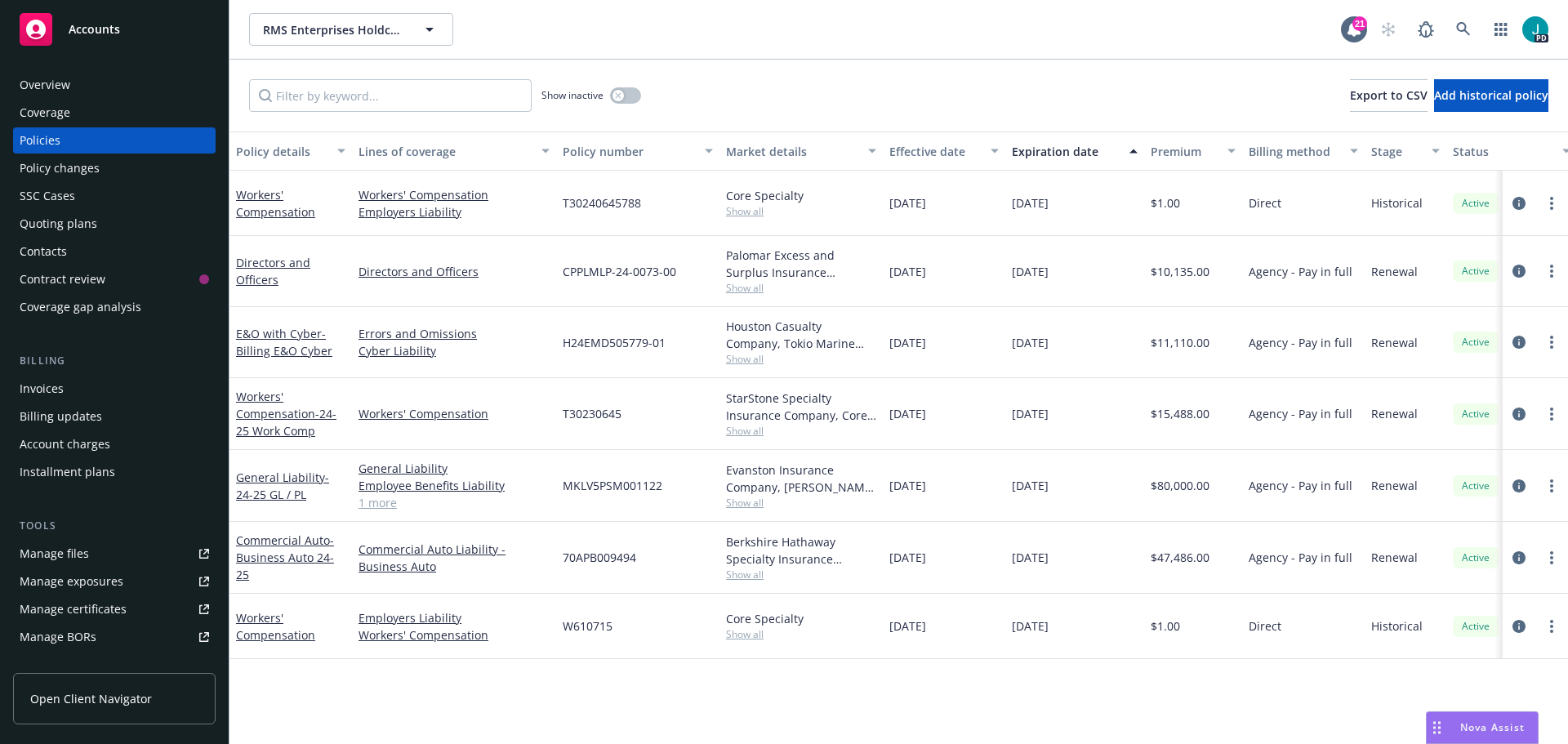
click at [1457, 732] on div "Nova Assist" at bounding box center [1491, 727] width 90 height 14
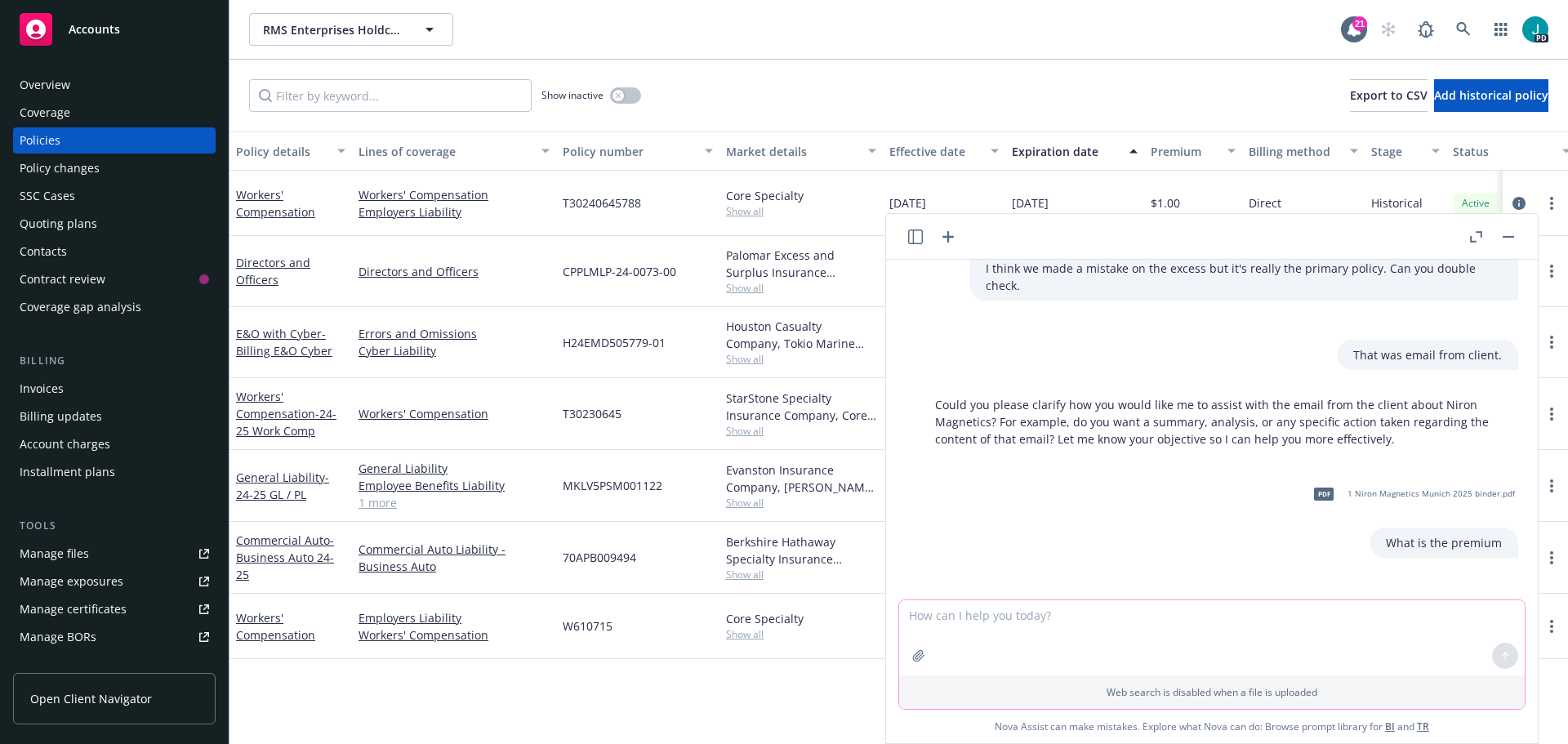
click at [1274, 644] on textarea at bounding box center [1212, 637] width 626 height 75
type textarea "WHat coverage does Niron Magnetics do we have in place?"
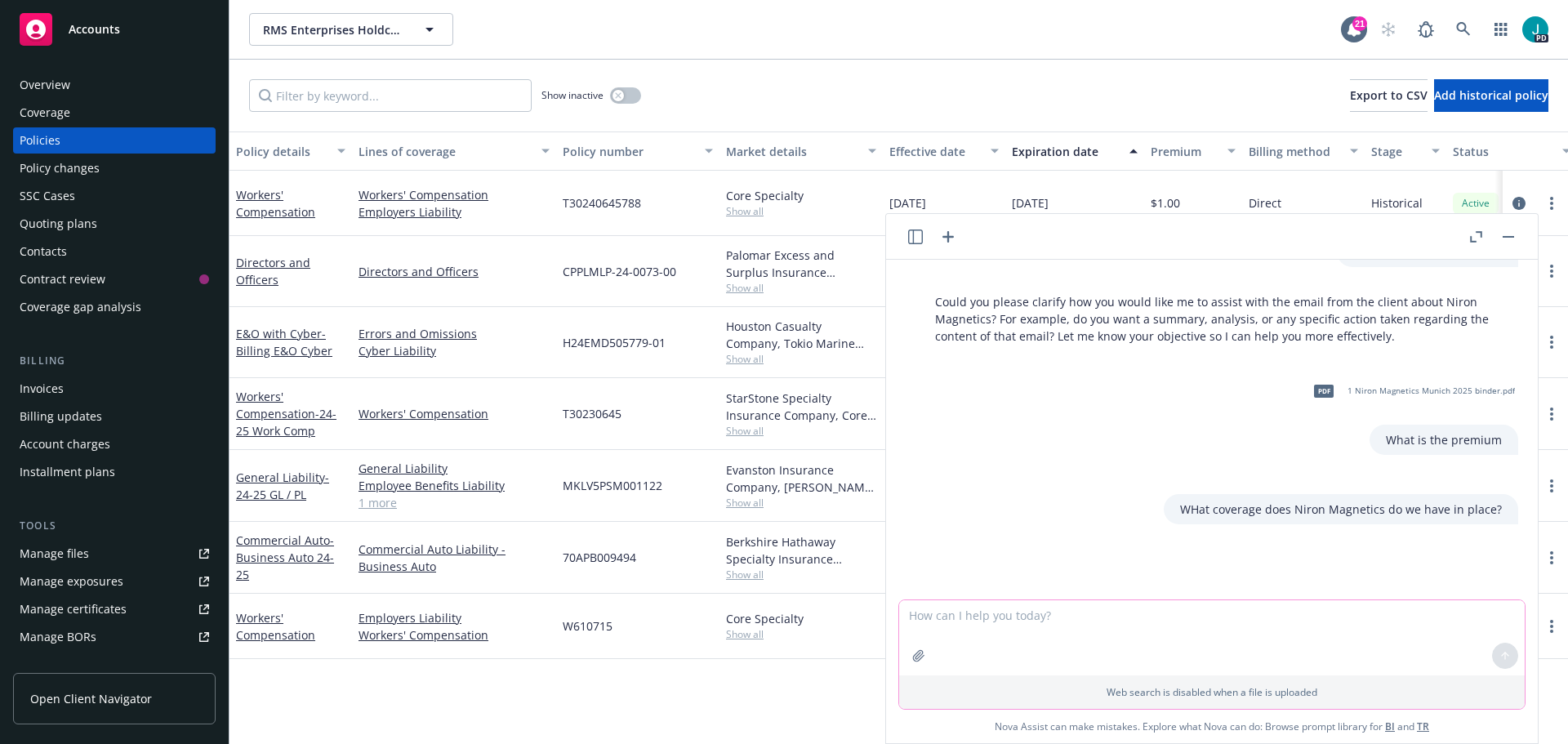
scroll to position [355, 0]
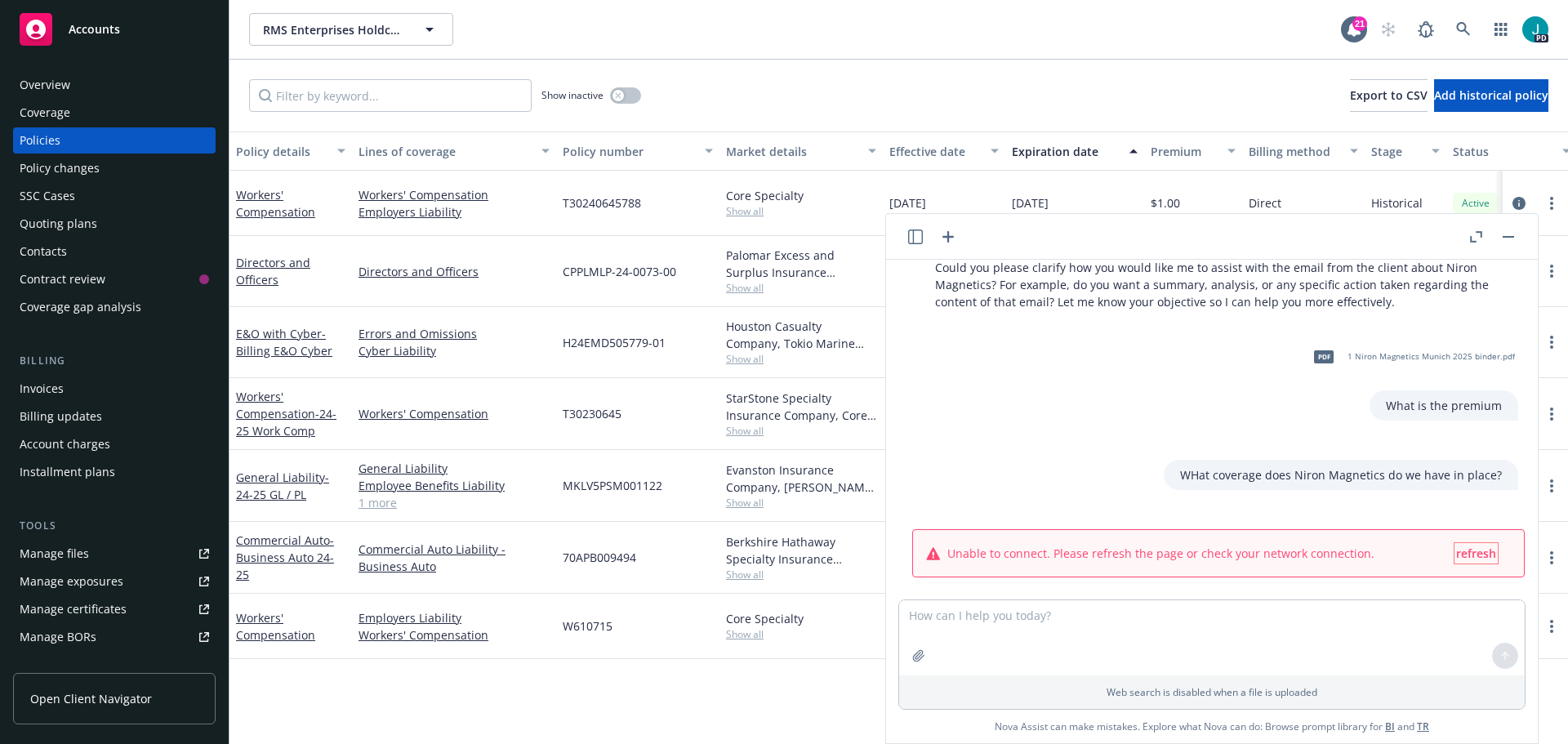
click at [1456, 545] on span "refresh" at bounding box center [1476, 553] width 40 height 16
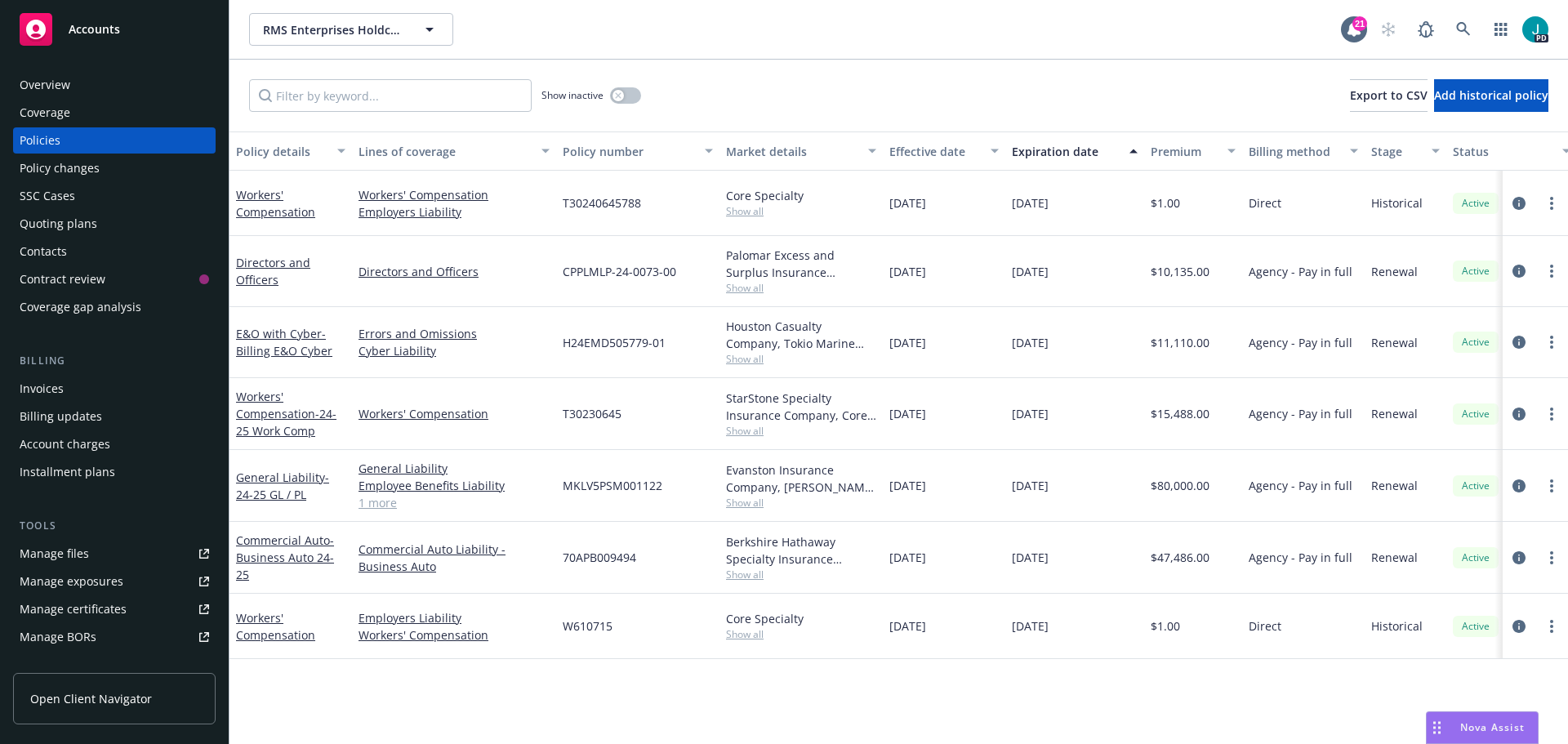
click at [1464, 724] on span "Nova Assist" at bounding box center [1492, 727] width 64 height 14
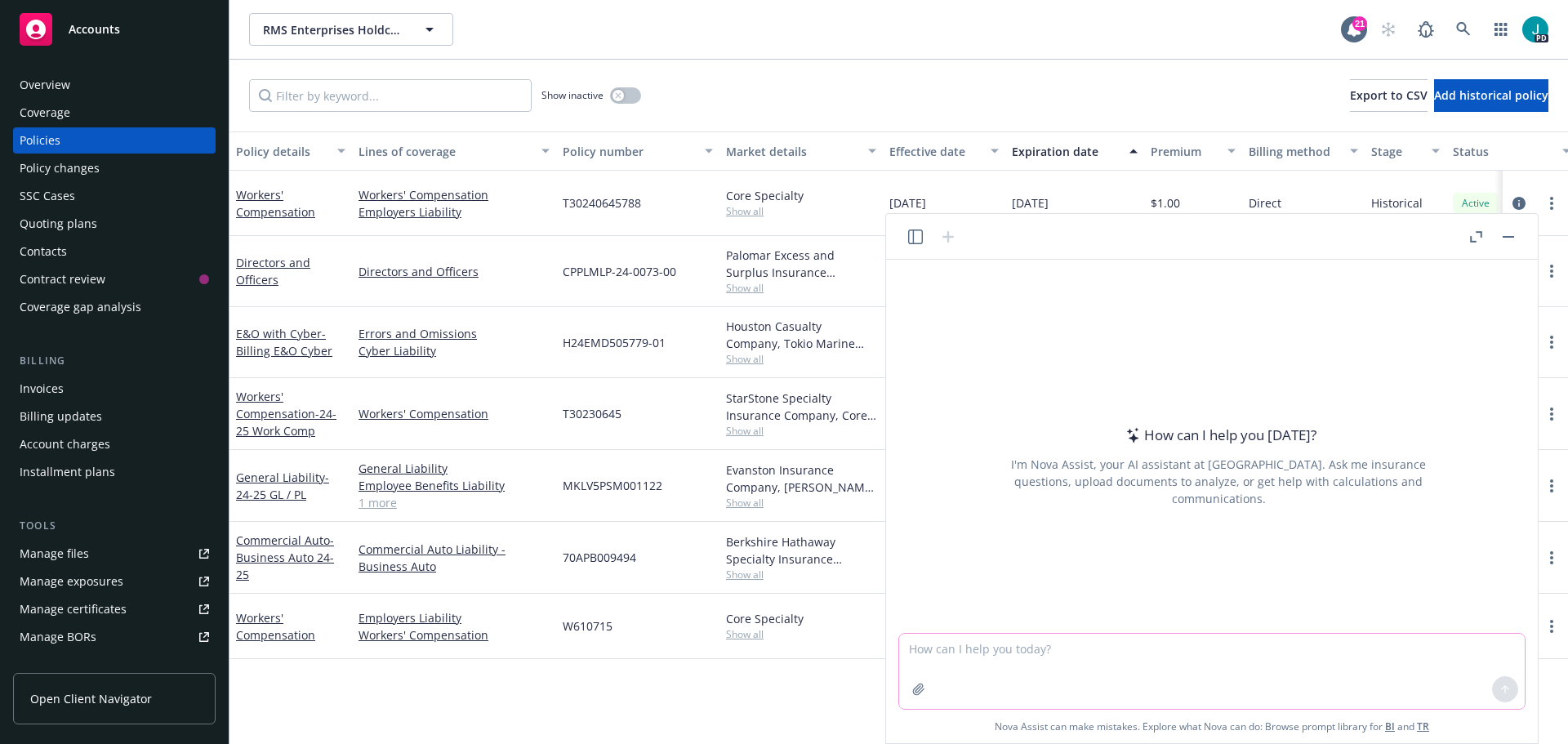
click at [1122, 651] on textarea at bounding box center [1212, 670] width 626 height 75
type textarea "Is this working"
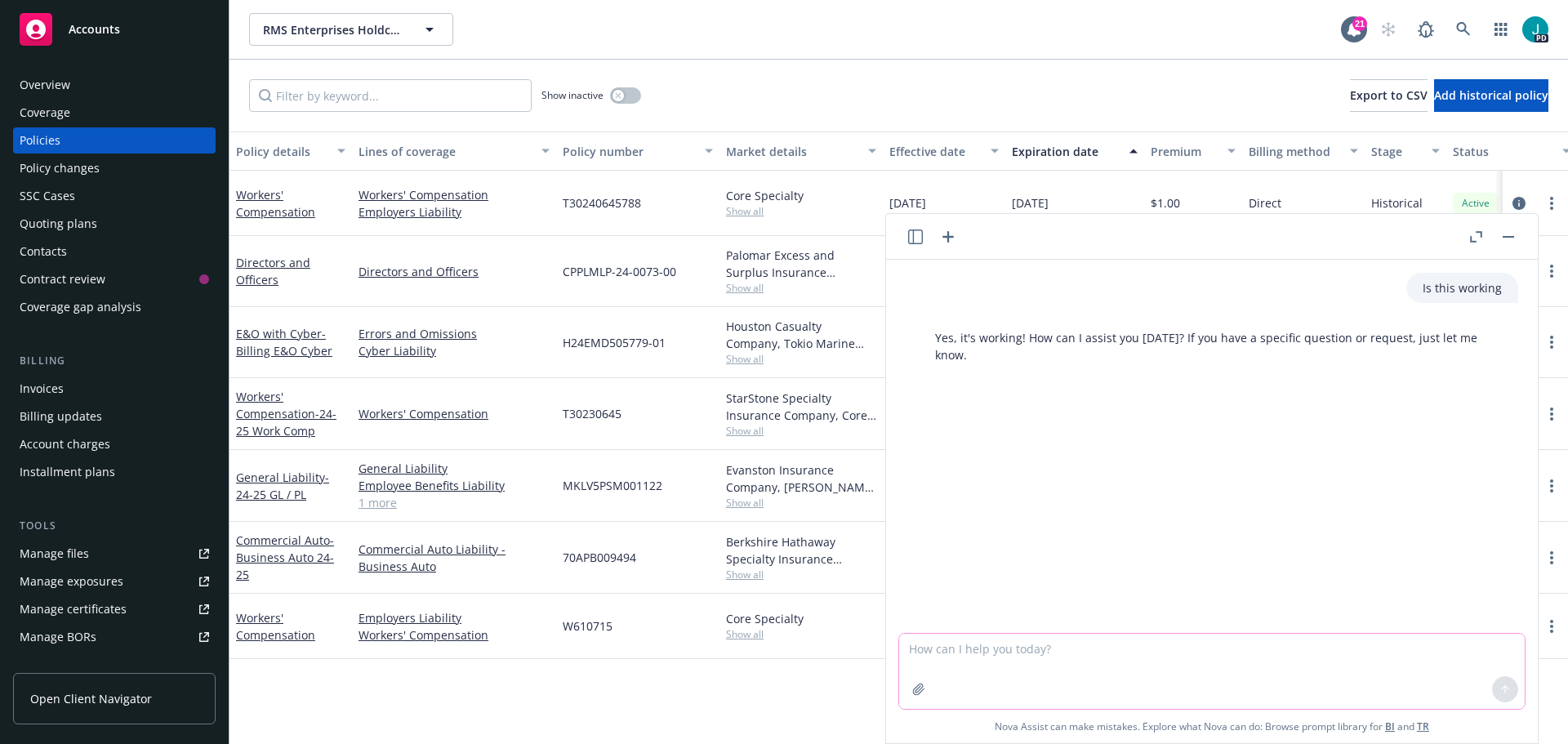
click at [1046, 659] on textarea at bounding box center [1212, 670] width 626 height 75
type textarea "What coverage does Niron Magnetics have?"
click at [962, 652] on textarea at bounding box center [1212, 670] width 626 height 75
click at [1484, 235] on button "button" at bounding box center [1476, 237] width 19 height 19
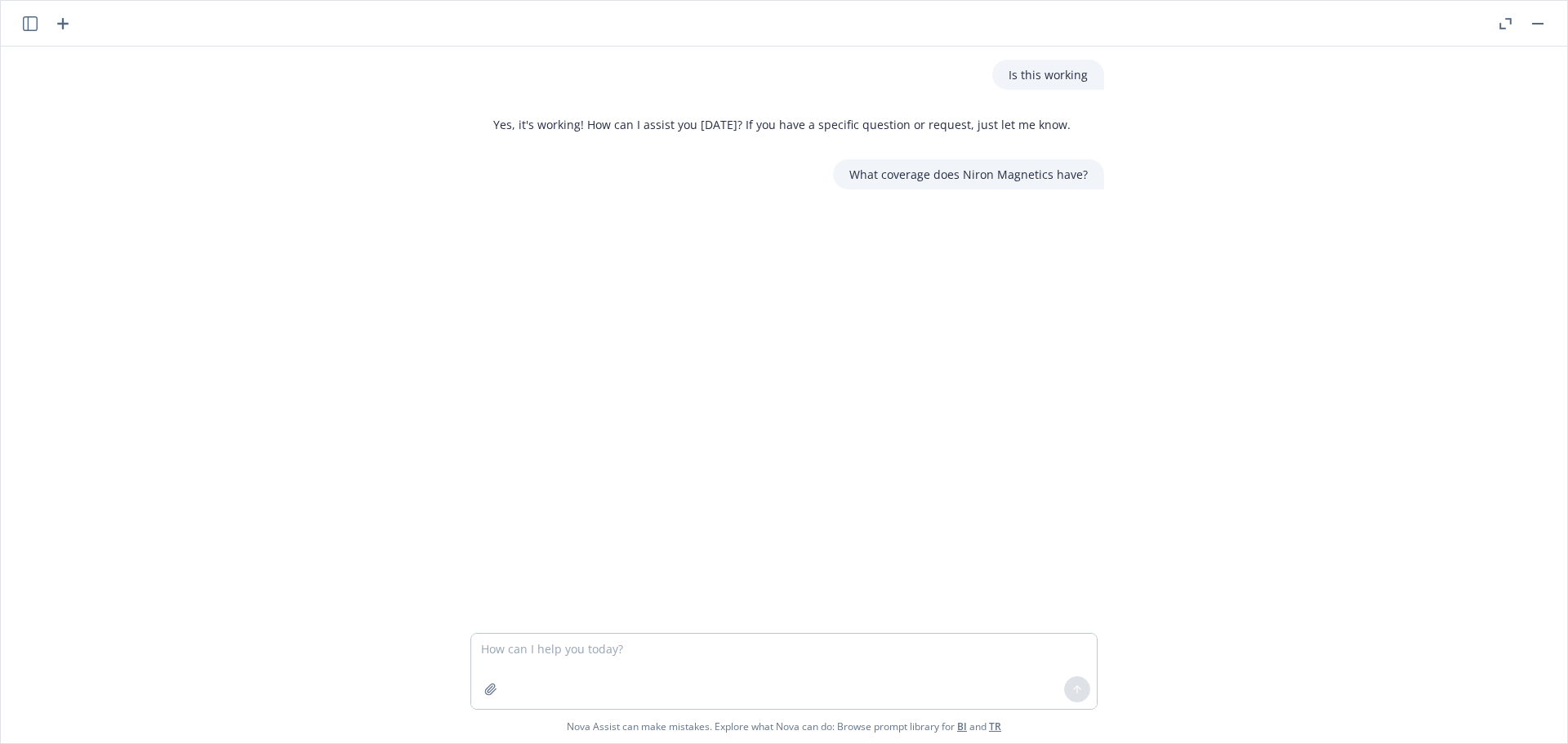
click at [28, 23] on icon "button" at bounding box center [30, 23] width 15 height 15
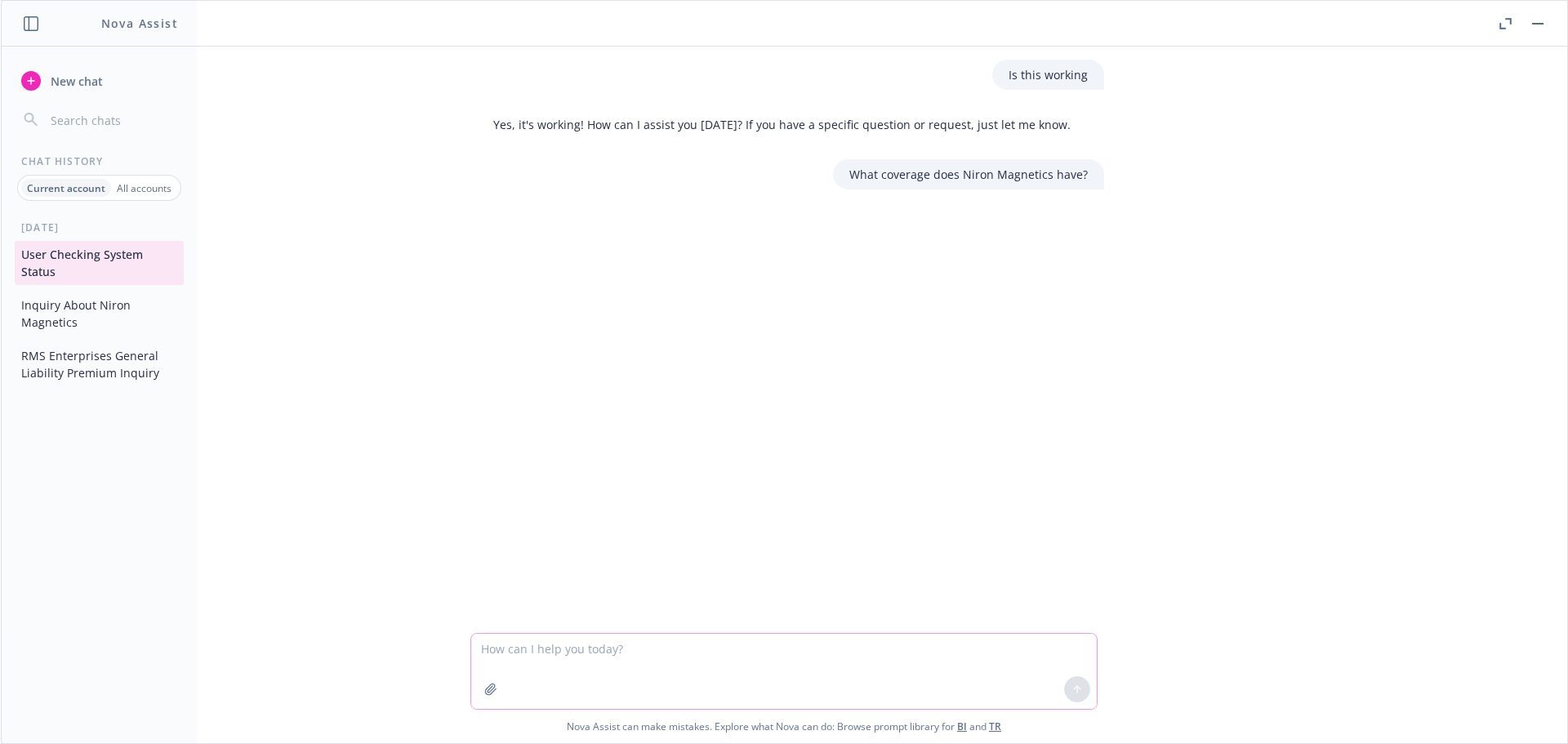
click at [514, 642] on textarea at bounding box center [784, 670] width 626 height 75
type textarea "Can I get Hex report on 500M Evaluation for D&O Placements"
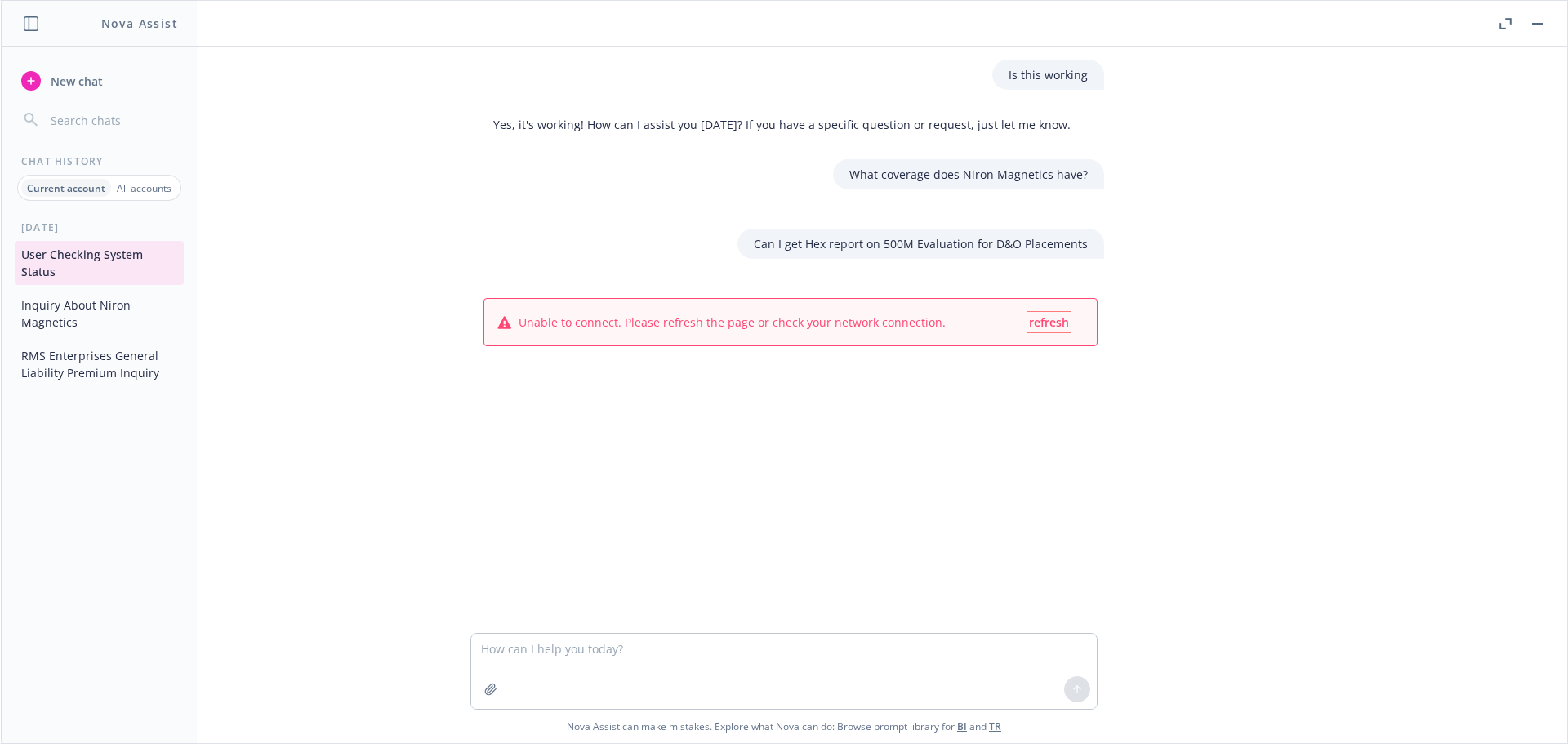
click at [1029, 316] on span "refresh" at bounding box center [1048, 322] width 40 height 16
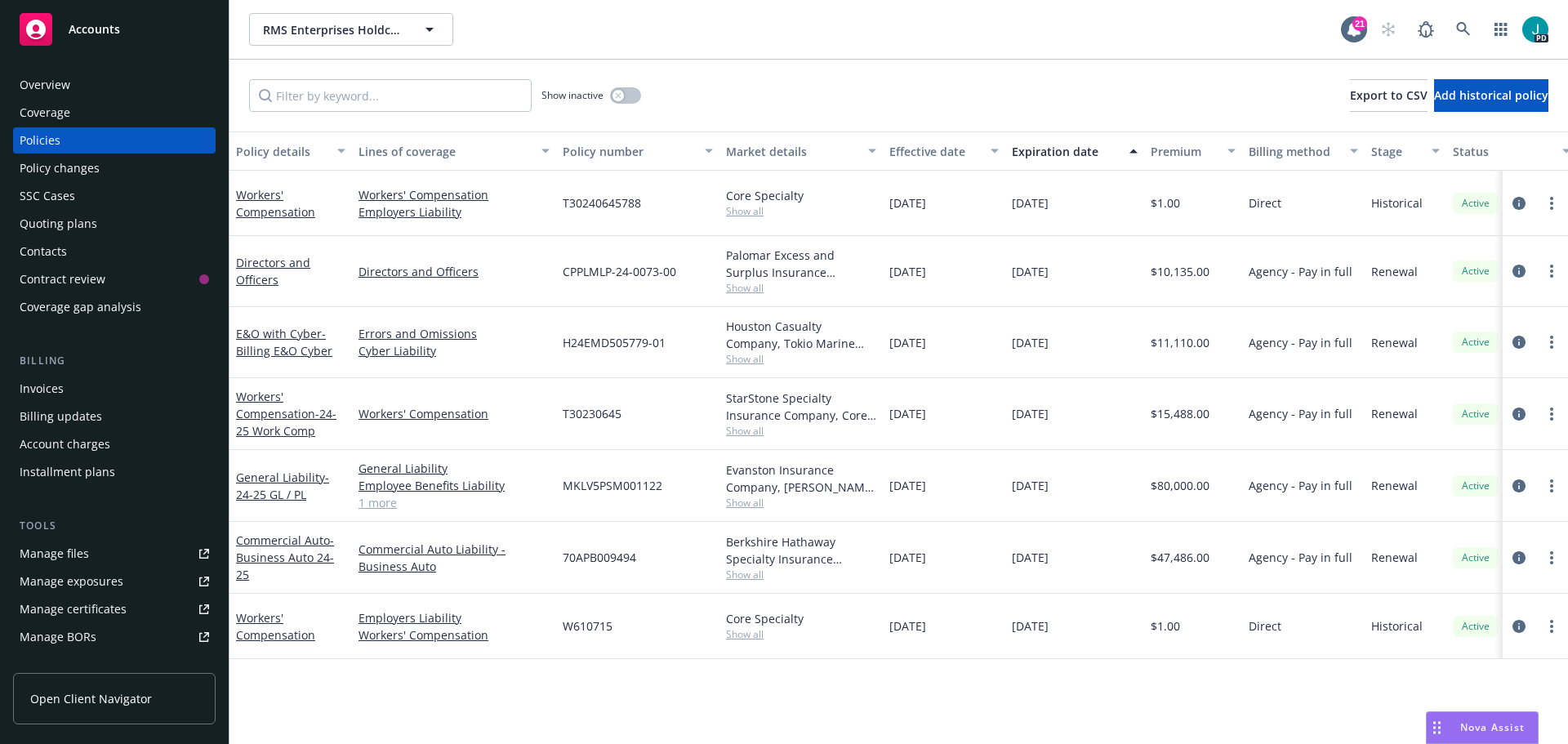
click at [1454, 731] on div "Nova Assist" at bounding box center [1491, 727] width 90 height 14
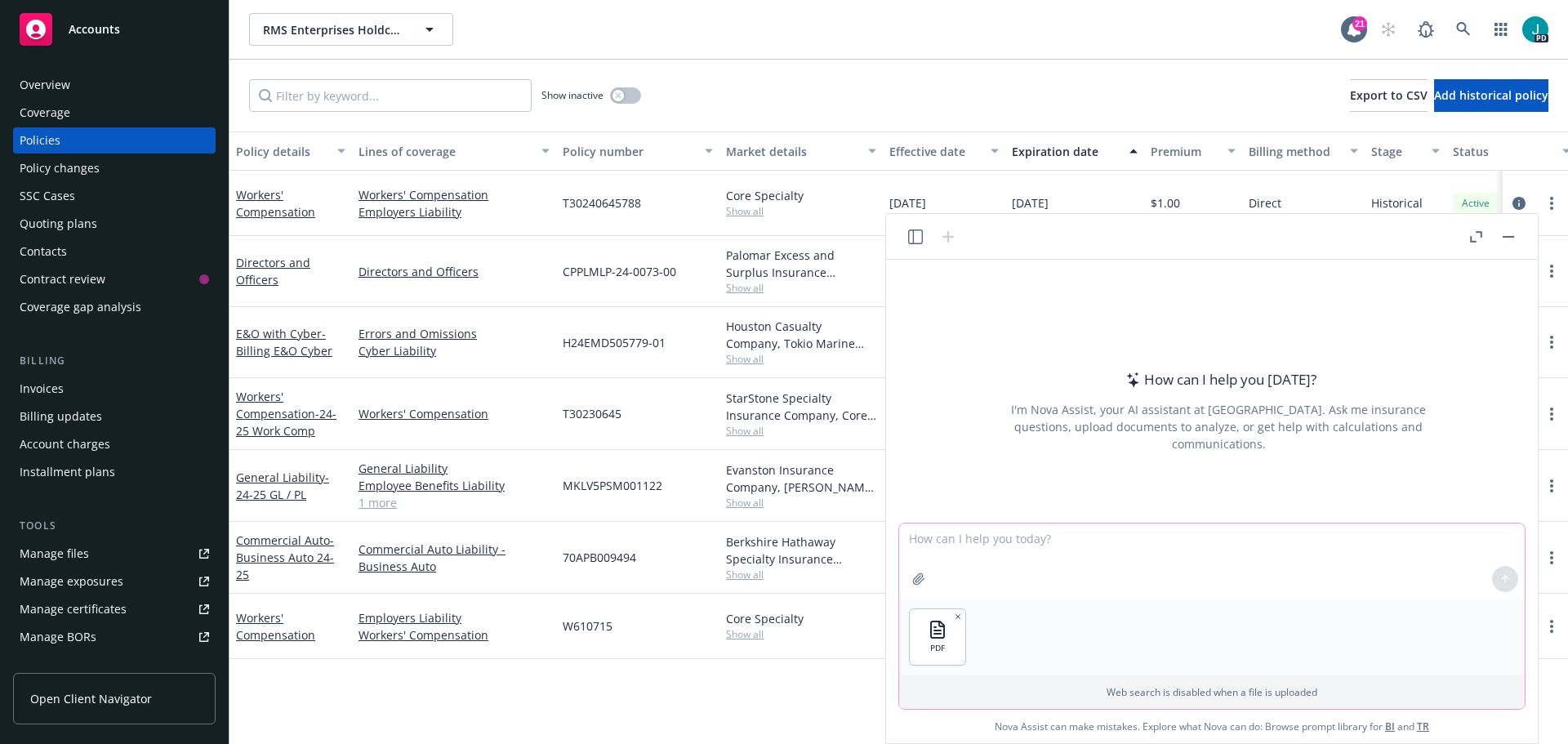
click at [957, 534] on textarea at bounding box center [1212, 560] width 626 height 75
type textarea "This is the past year policy. I'm going to attach a quote with policy form and …"
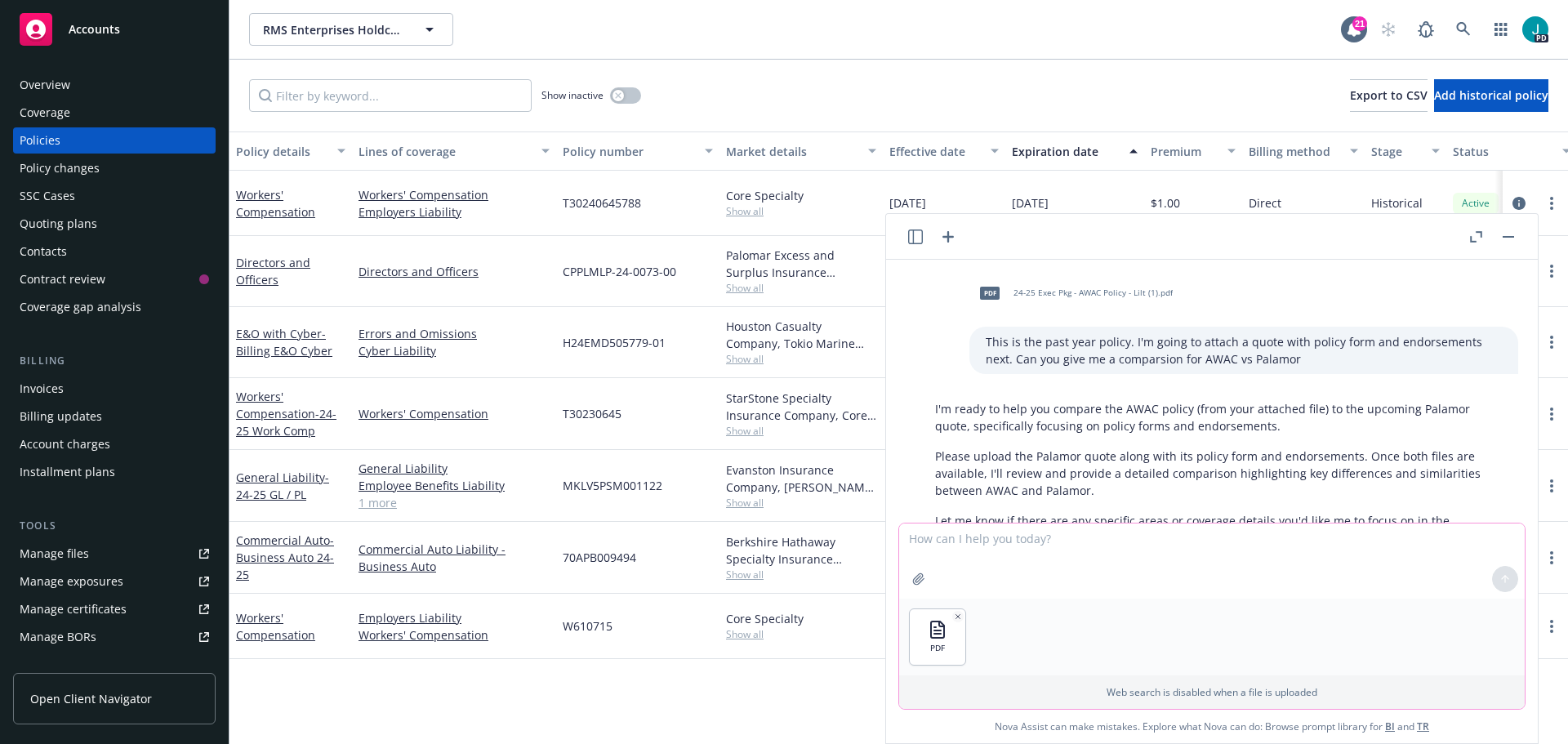
scroll to position [70, 0]
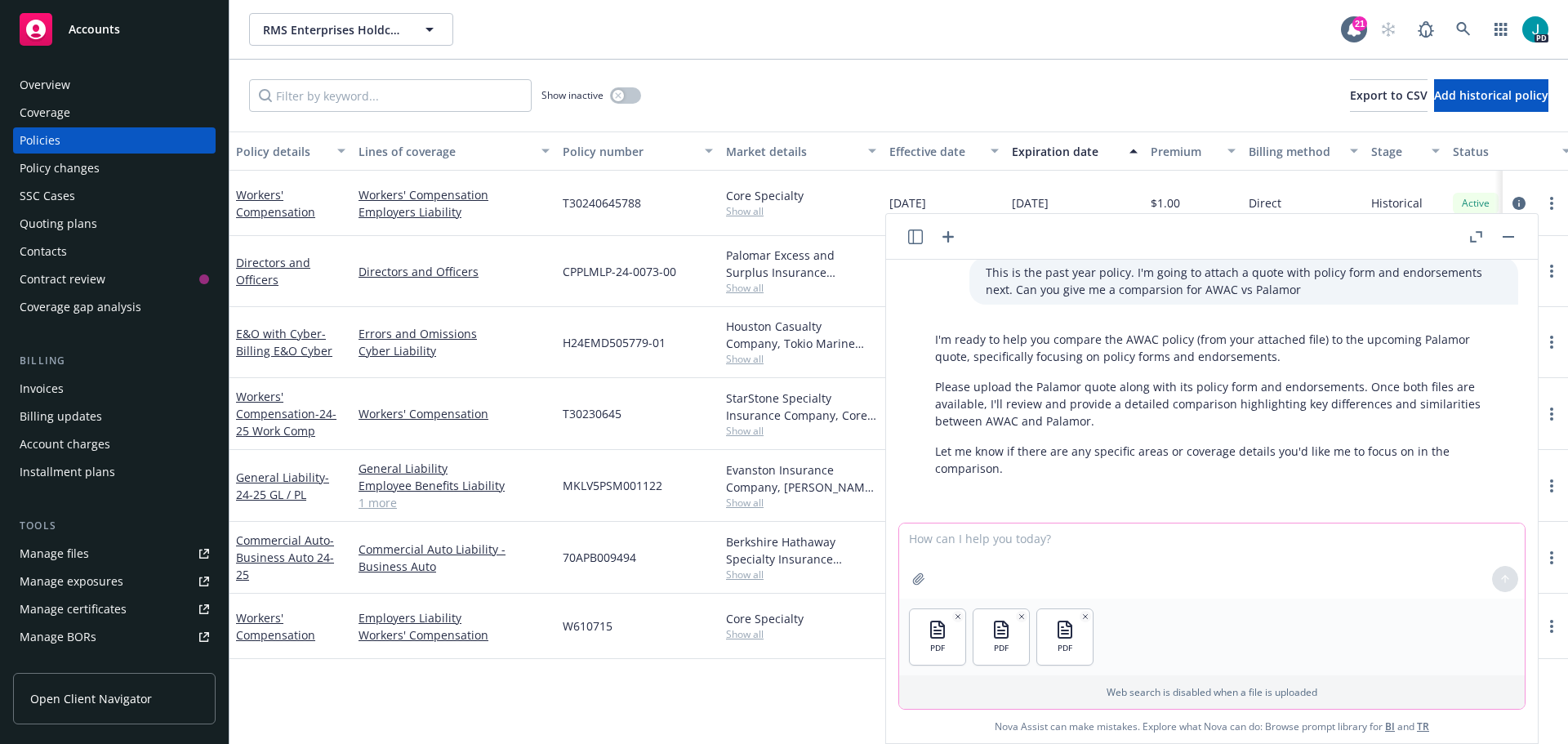
click at [1278, 569] on textarea at bounding box center [1212, 560] width 626 height 75
type textarea "Now let's do a side by side vs the two"
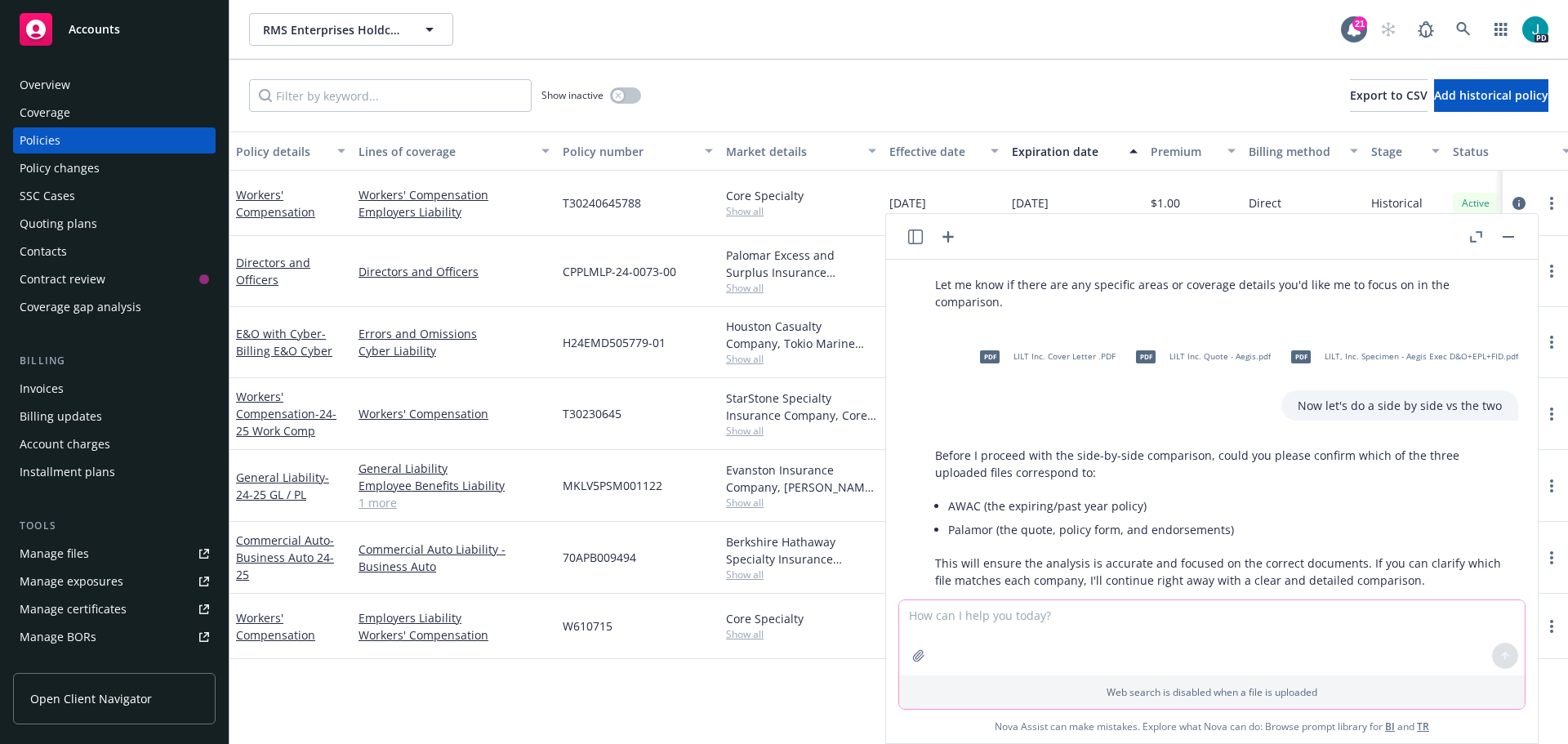
scroll to position [271, 0]
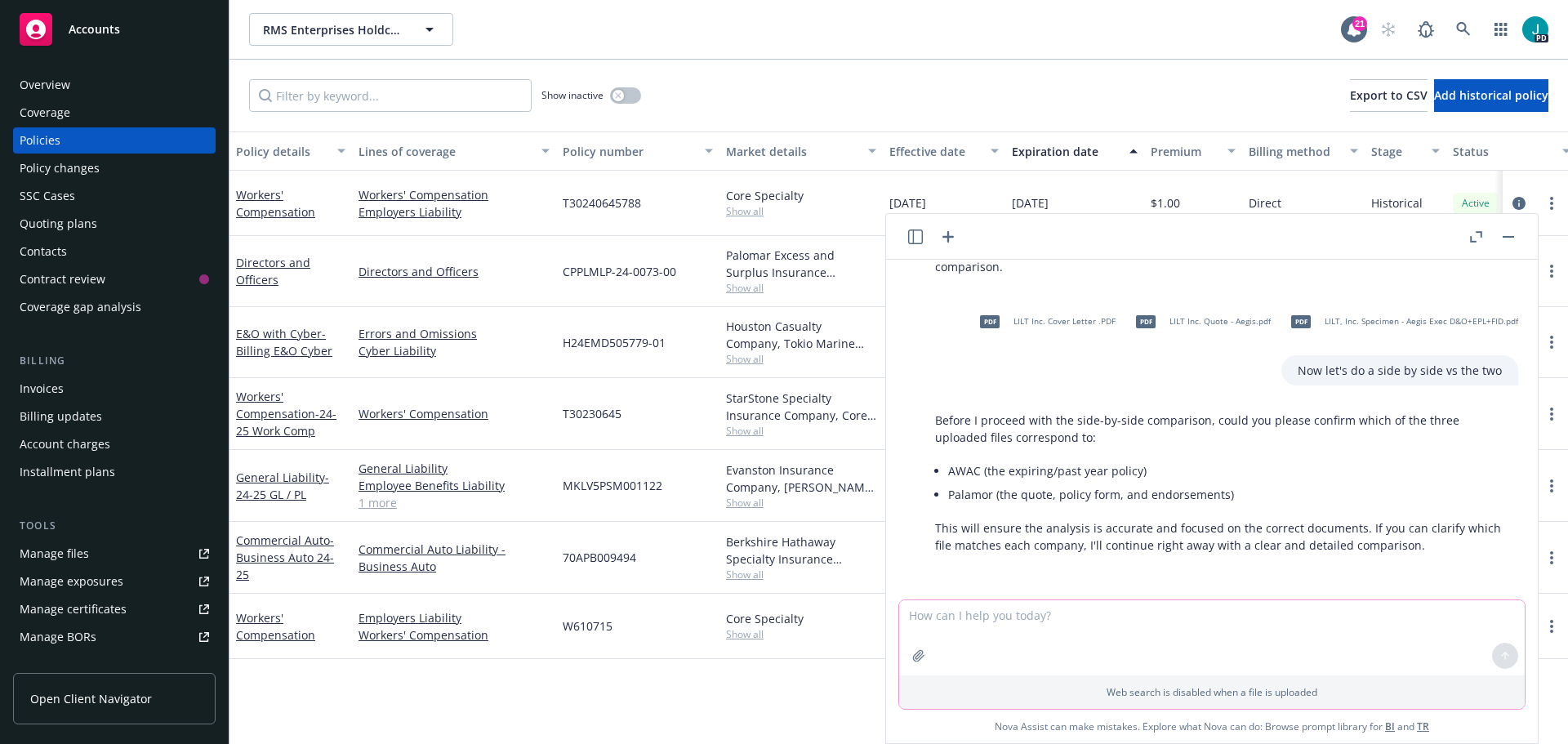
click at [1146, 616] on textarea at bounding box center [1212, 637] width 626 height 75
type textarea "Awac is the first attachment and the next three are Palamor"
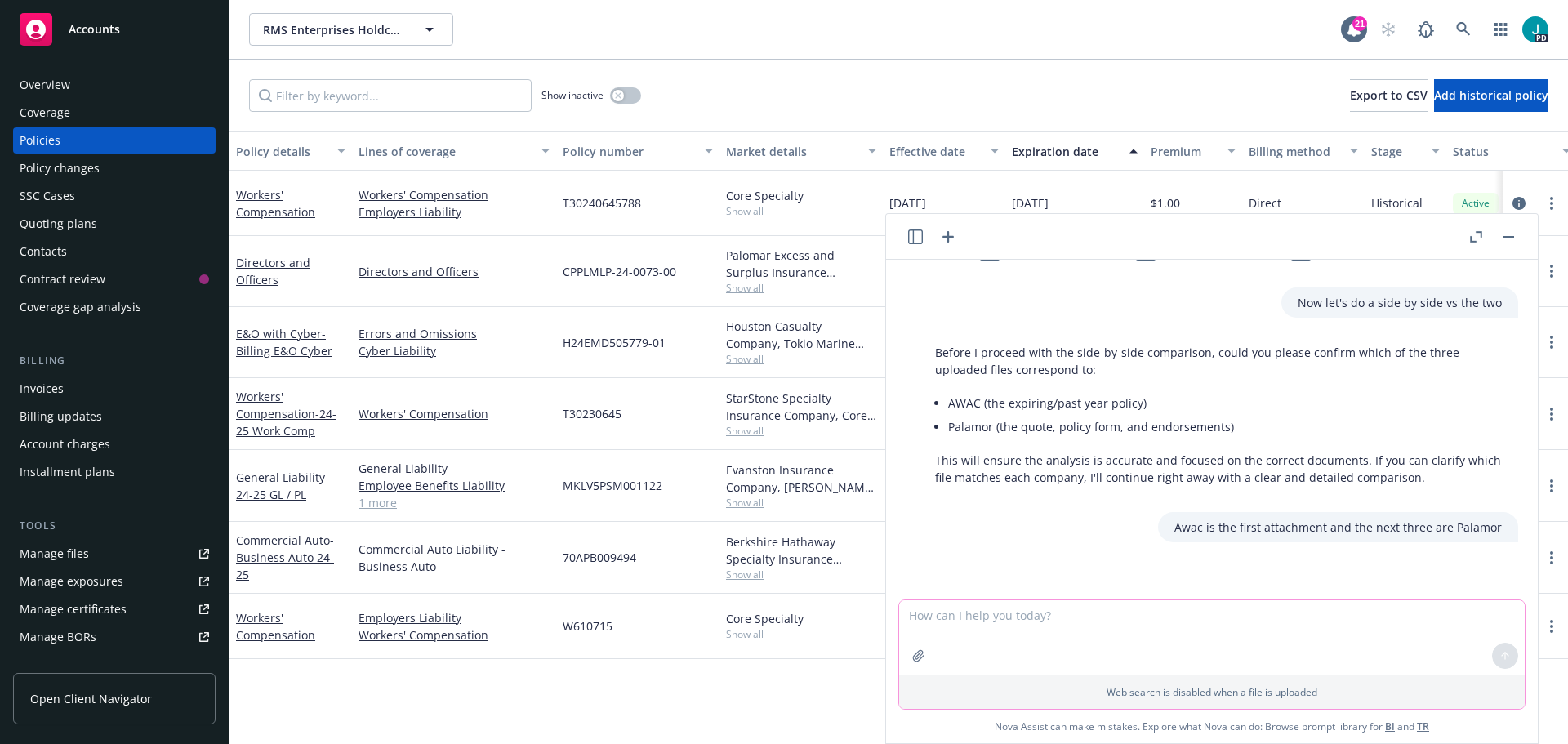
scroll to position [340, 0]
click at [1144, 631] on textarea at bounding box center [1212, 637] width 626 height 75
type textarea "T"
type textarea "Did you get my question?"
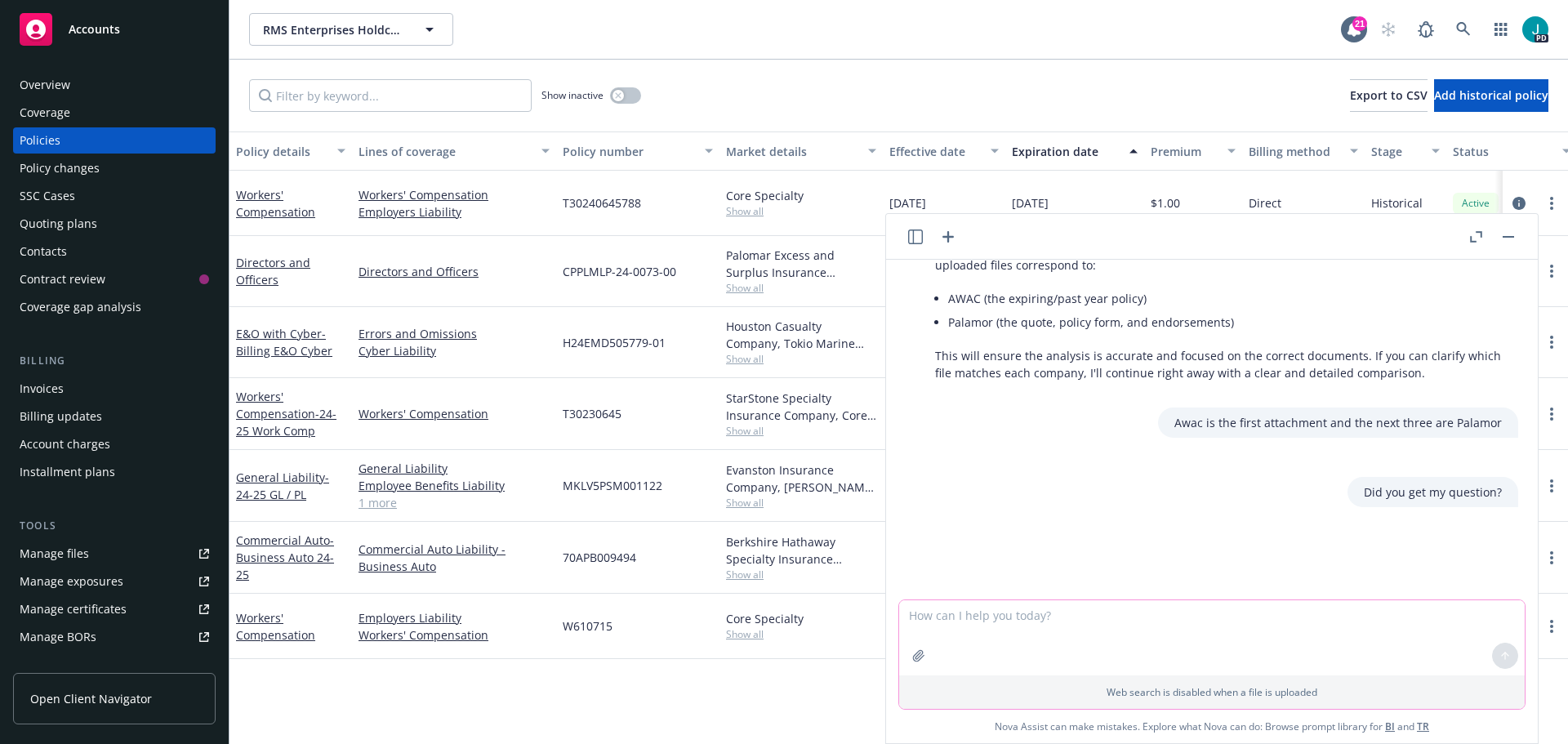
scroll to position [477, 0]
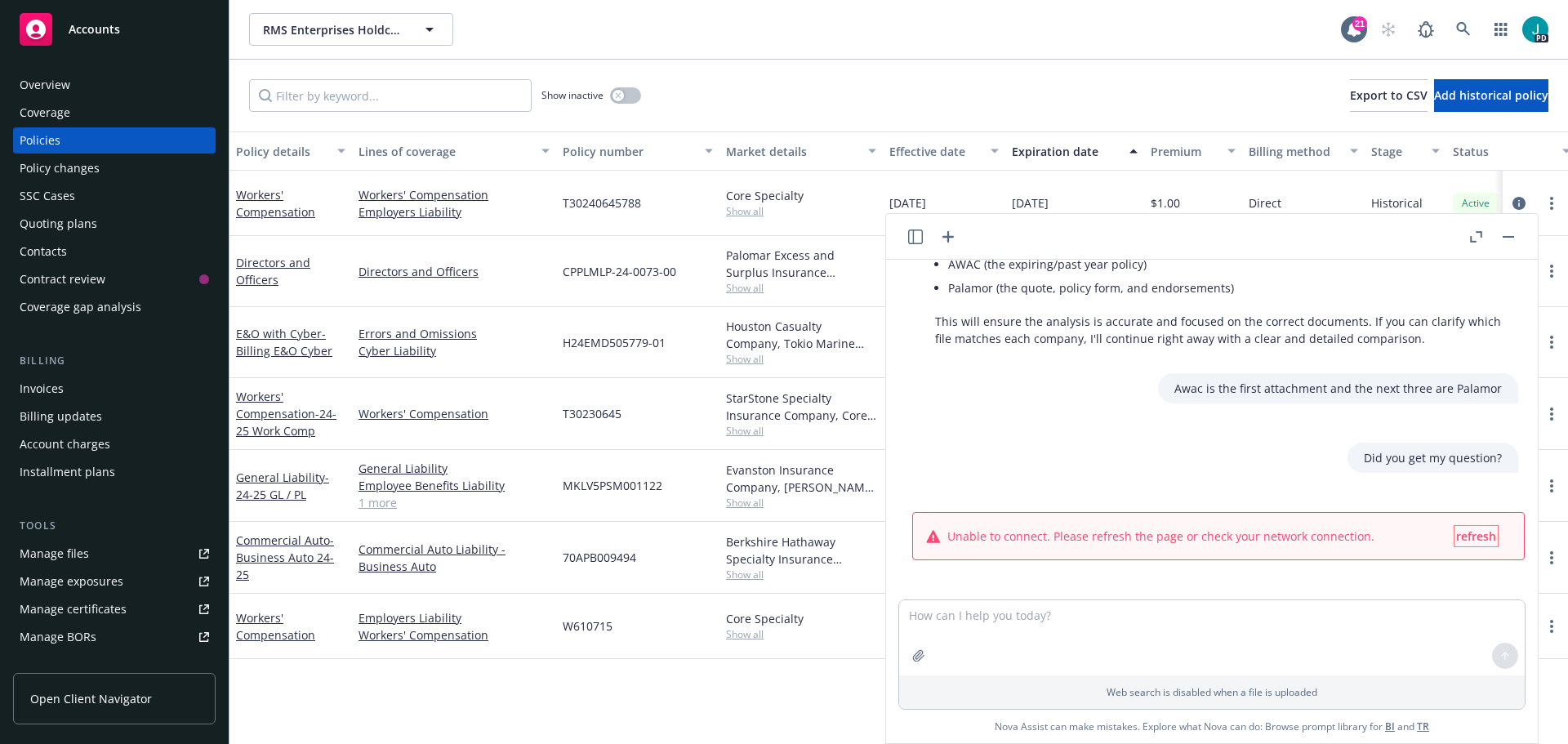
click at [1461, 538] on span "refresh" at bounding box center [1476, 536] width 40 height 16
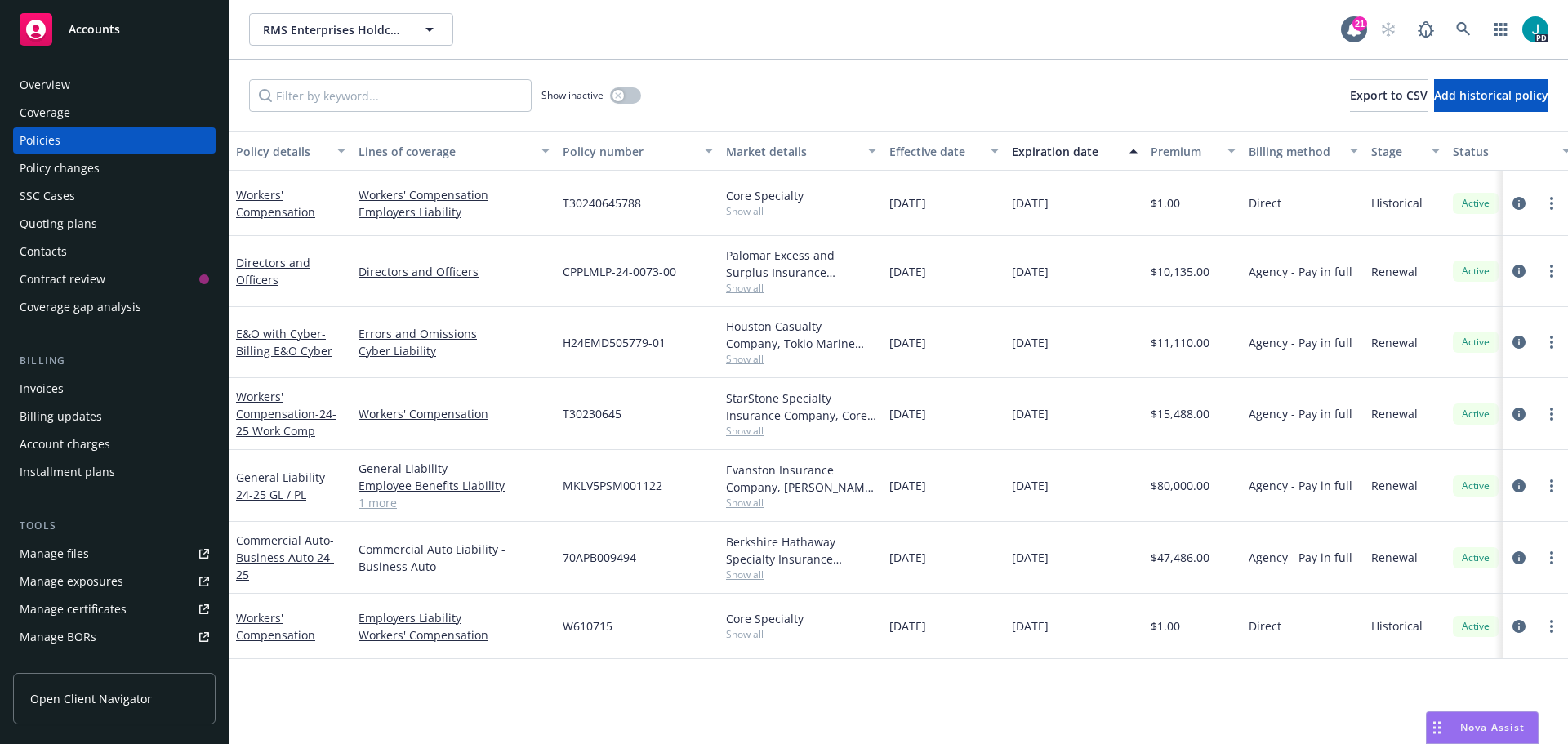
click at [1458, 731] on div "Nova Assist" at bounding box center [1491, 727] width 90 height 14
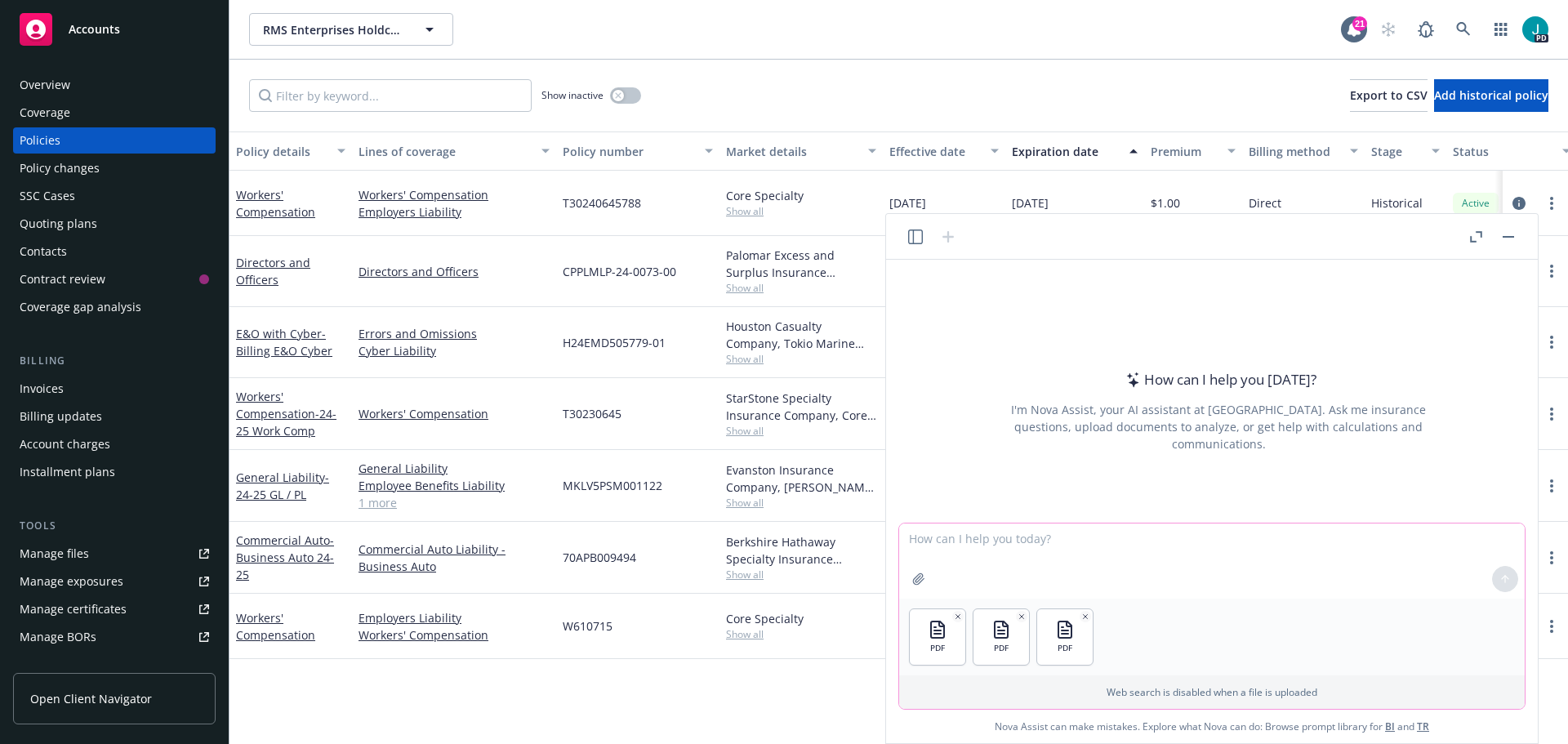
click at [1115, 560] on textarea at bounding box center [1212, 560] width 626 height 75
type textarea "This is the Palamar and the last one is AWAC. Can you please provide me a compa…"
click at [1500, 574] on icon at bounding box center [1505, 579] width 12 height 12
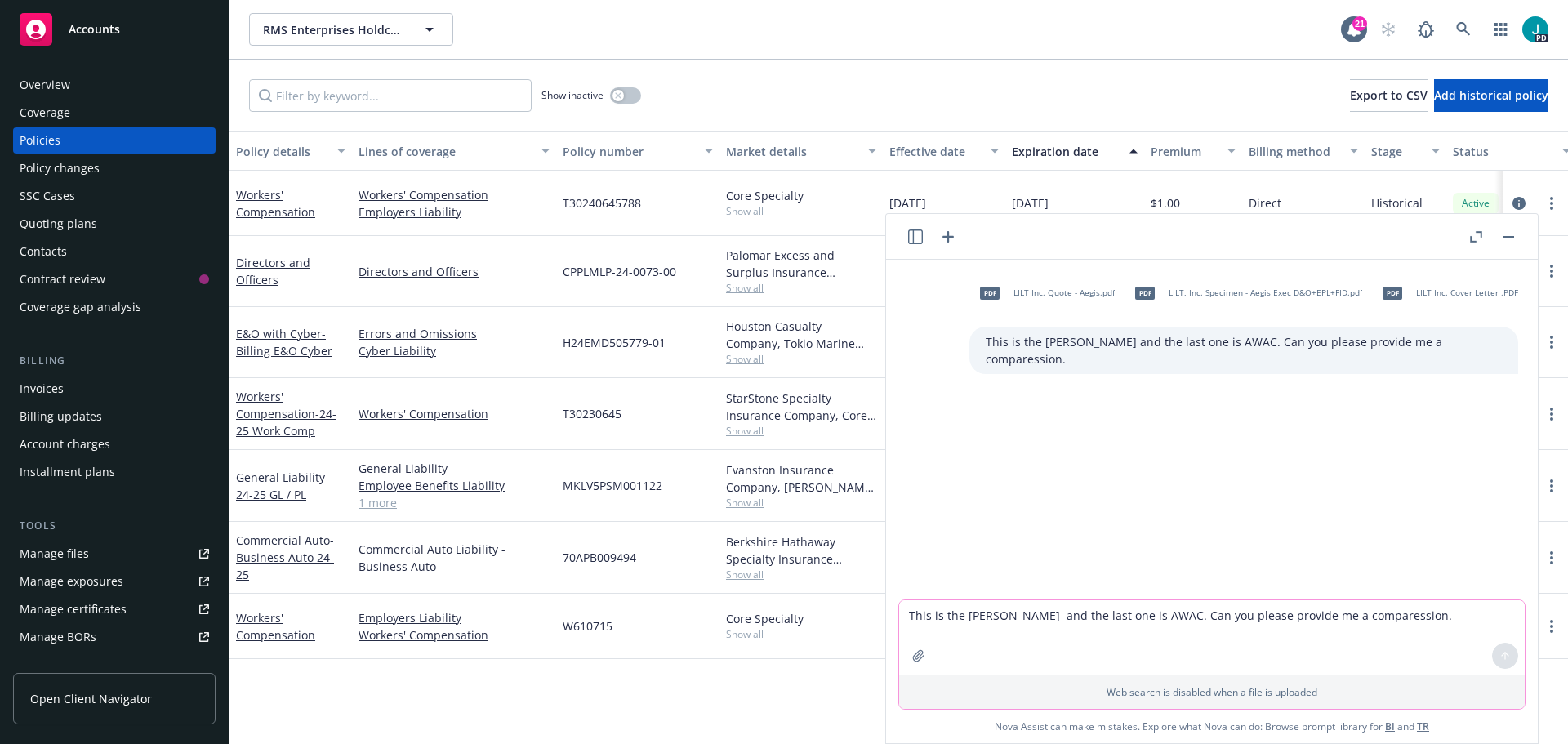
click at [1147, 633] on textarea "This is the Palamar and the last one is AWAC. Can you please provide me a compa…" at bounding box center [1212, 637] width 626 height 75
type textarea "Did you get my request?"
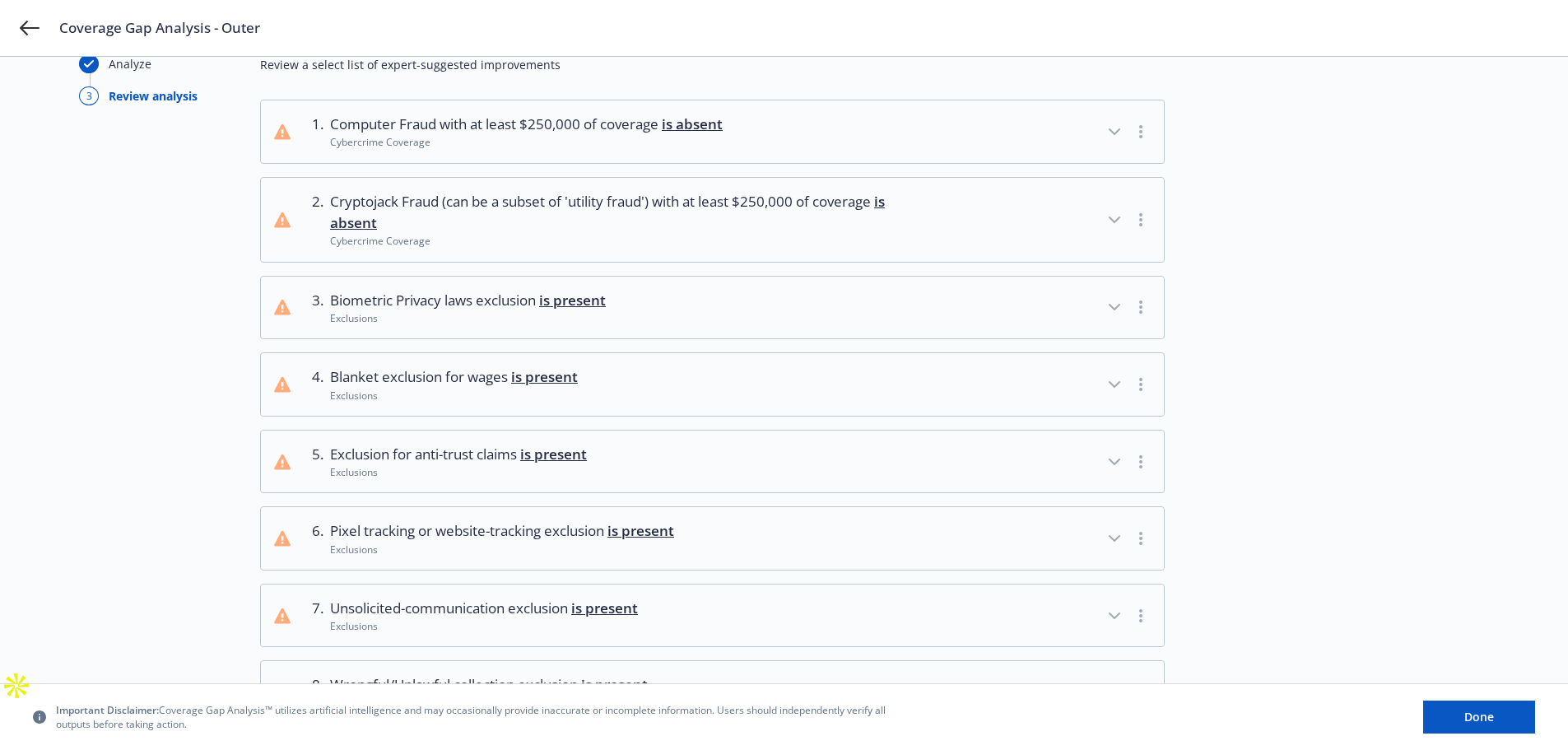
scroll to position [241, 0]
